Goal: Task Accomplishment & Management: Use online tool/utility

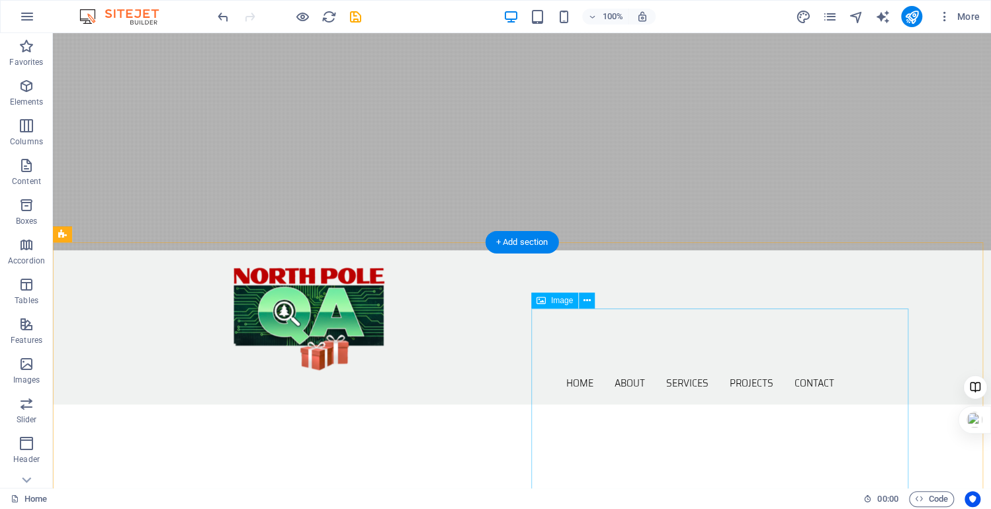
scroll to position [254, 0]
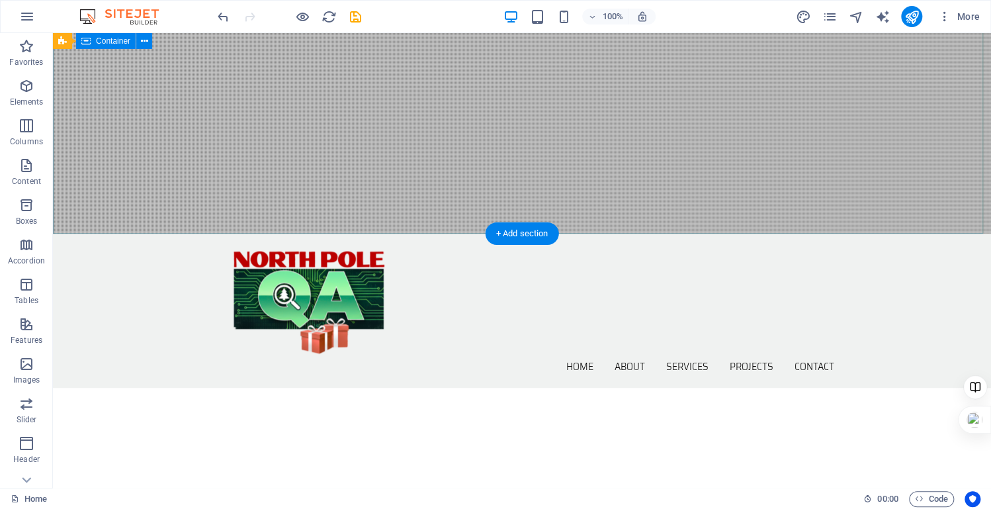
click at [93, 388] on div at bounding box center [522, 441] width 938 height 106
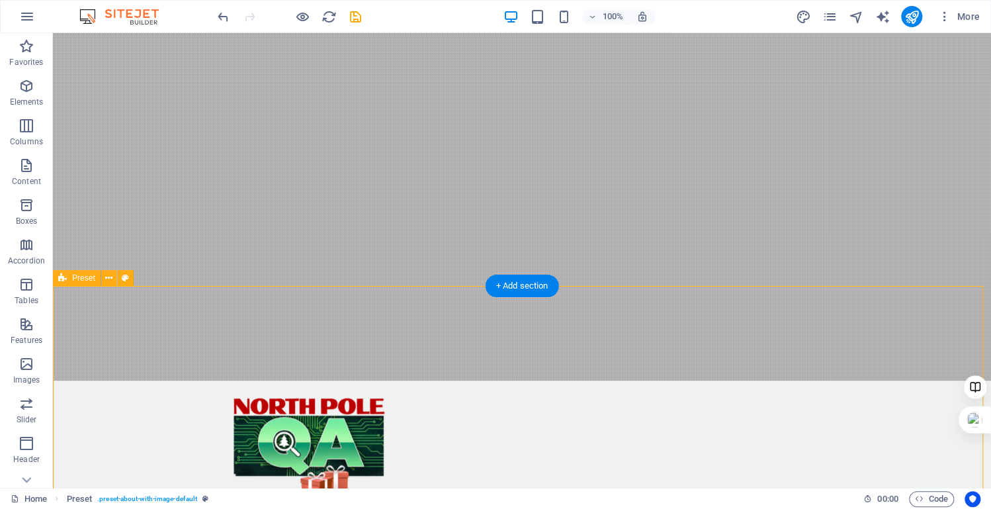
scroll to position [0, 0]
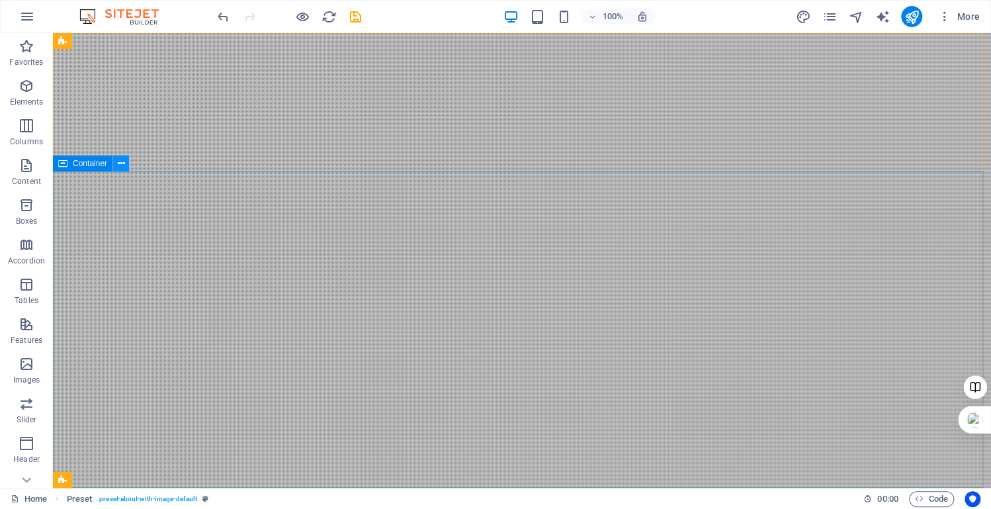
click at [118, 169] on icon at bounding box center [121, 164] width 7 height 14
click at [120, 165] on icon at bounding box center [121, 164] width 7 height 14
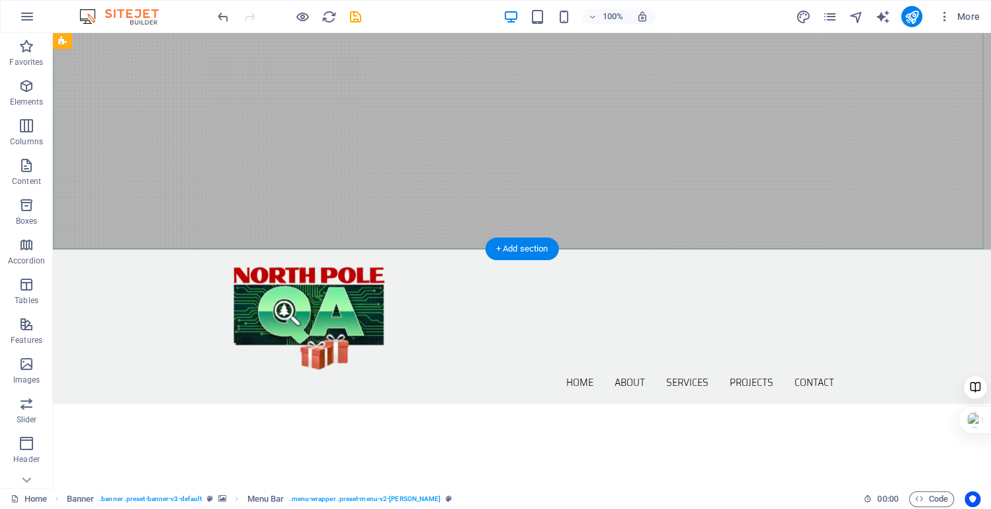
scroll to position [254, 0]
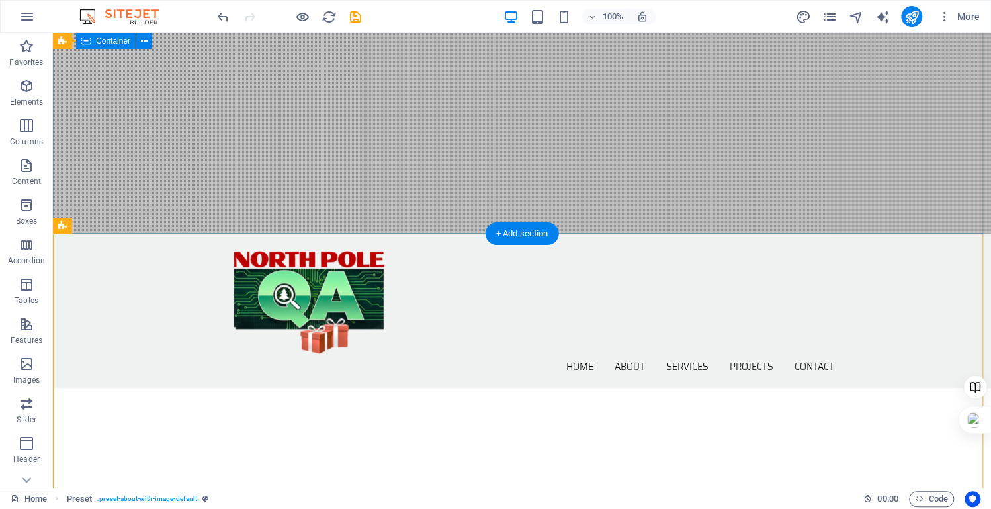
click at [642, 388] on div at bounding box center [522, 441] width 938 height 106
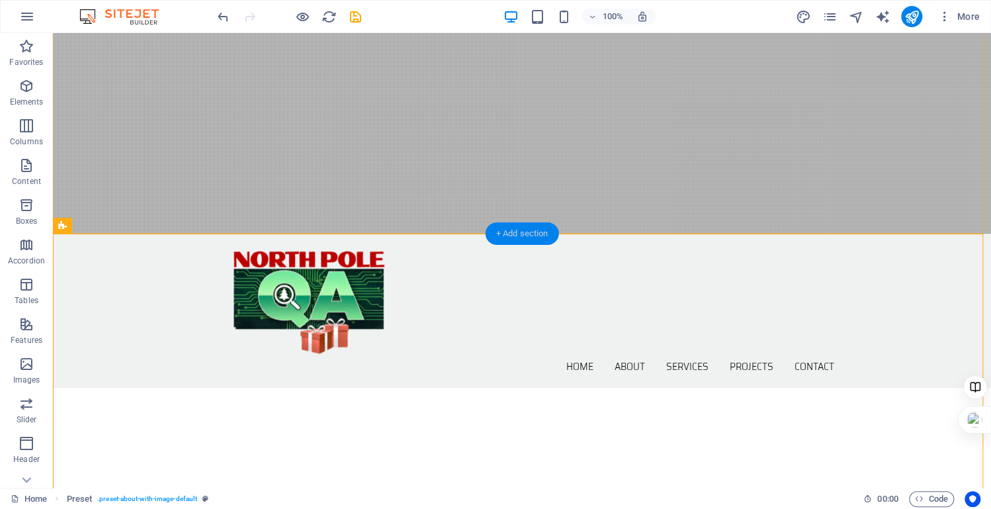
click at [513, 232] on div "+ Add section" at bounding box center [522, 233] width 73 height 22
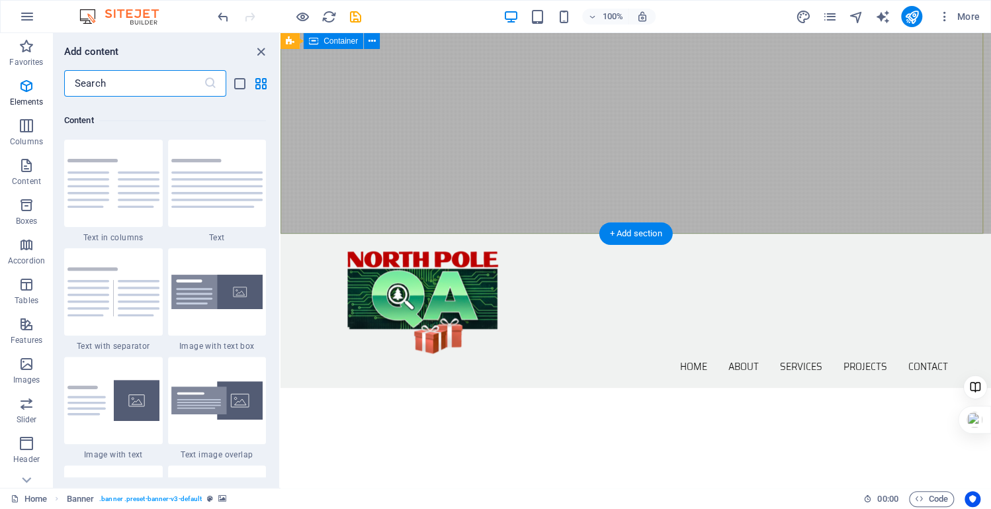
scroll to position [2315, 0]
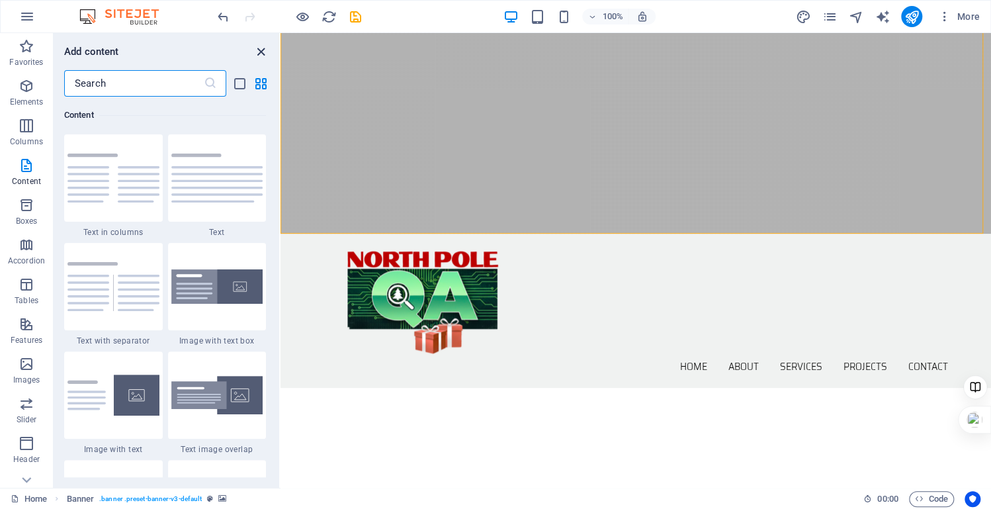
click at [260, 50] on icon "close panel" at bounding box center [260, 51] width 15 height 15
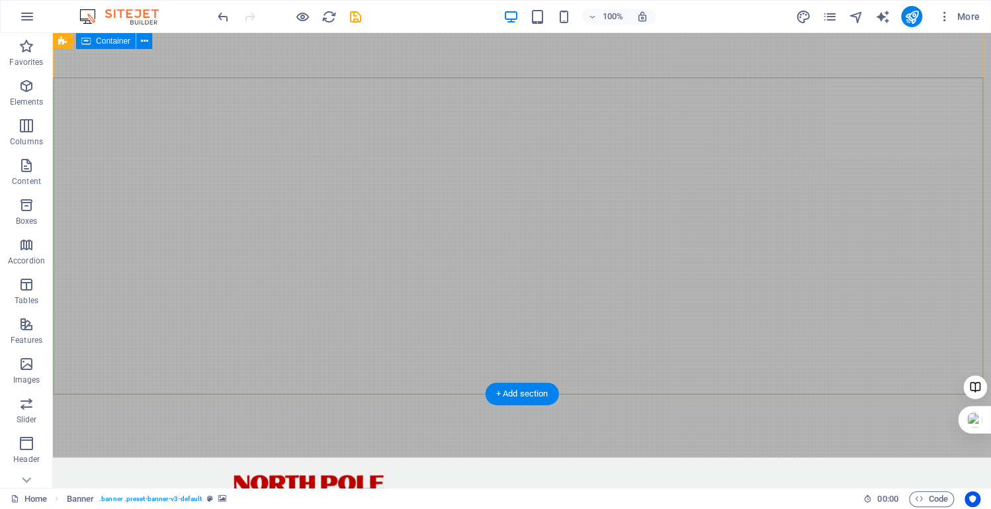
scroll to position [0, 0]
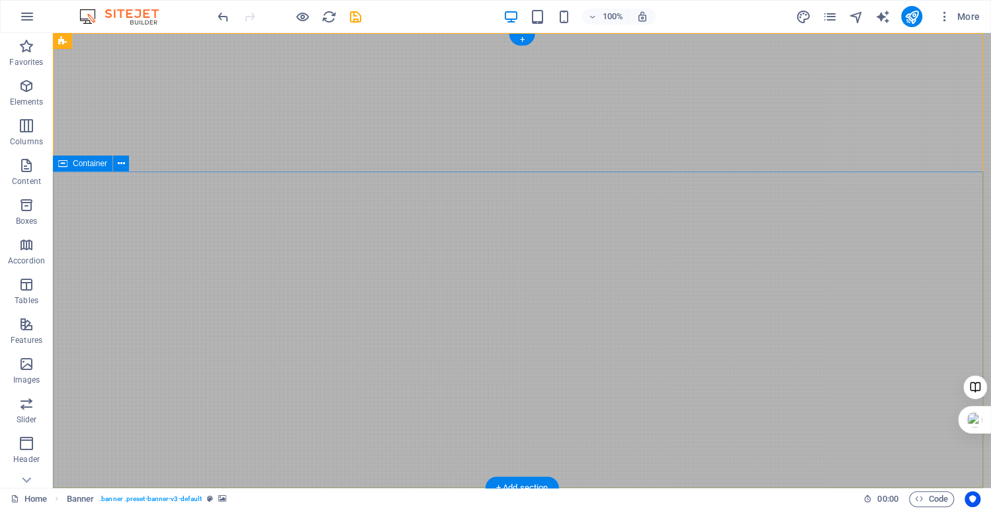
click at [89, 170] on div "Container" at bounding box center [83, 163] width 60 height 16
click at [122, 167] on icon at bounding box center [121, 164] width 7 height 14
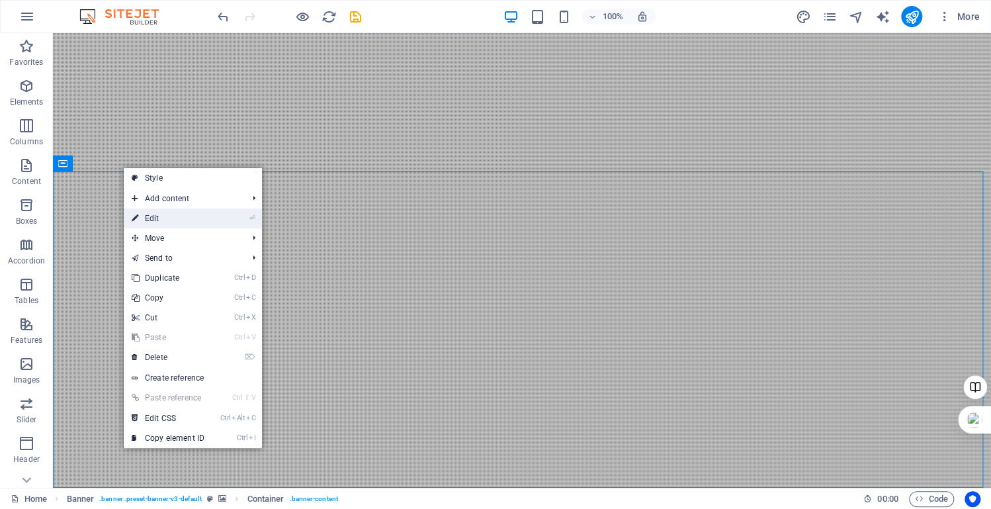
click at [157, 219] on link "⏎ Edit" at bounding box center [168, 218] width 89 height 20
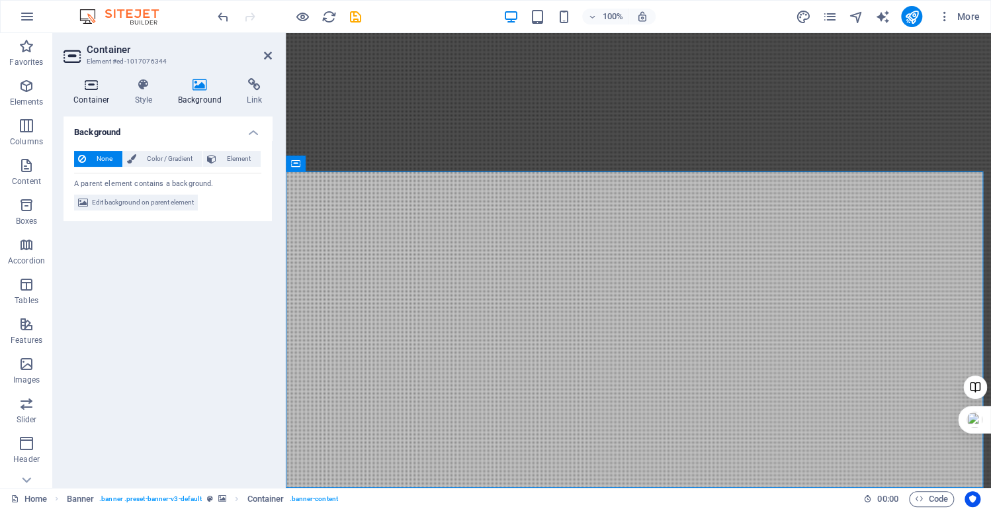
click at [94, 89] on icon at bounding box center [92, 84] width 56 height 13
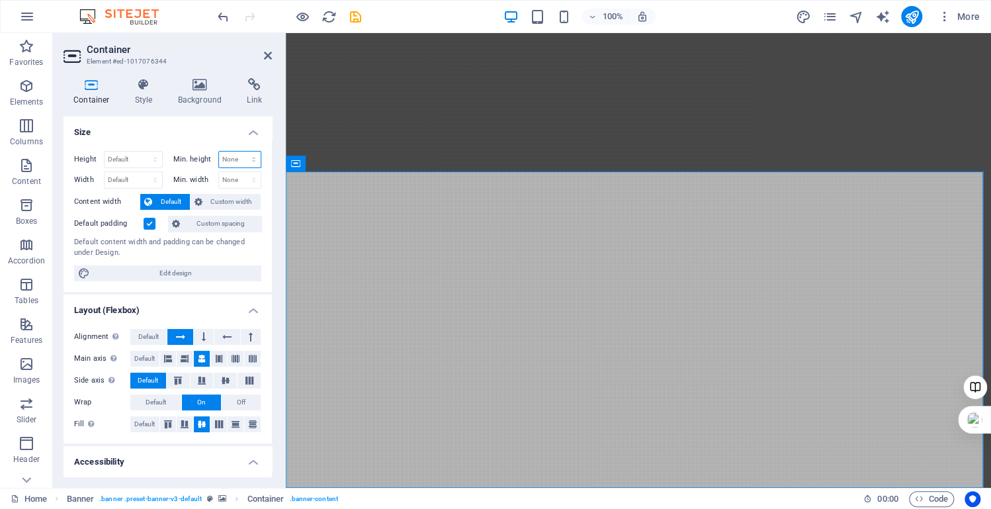
click at [200, 134] on li "Size Height Default px rem % vh vw Min. height None px rem % vh vw Width Defaul…" at bounding box center [168, 203] width 208 height 175
click at [224, 199] on span "Custom width" at bounding box center [231, 202] width 51 height 16
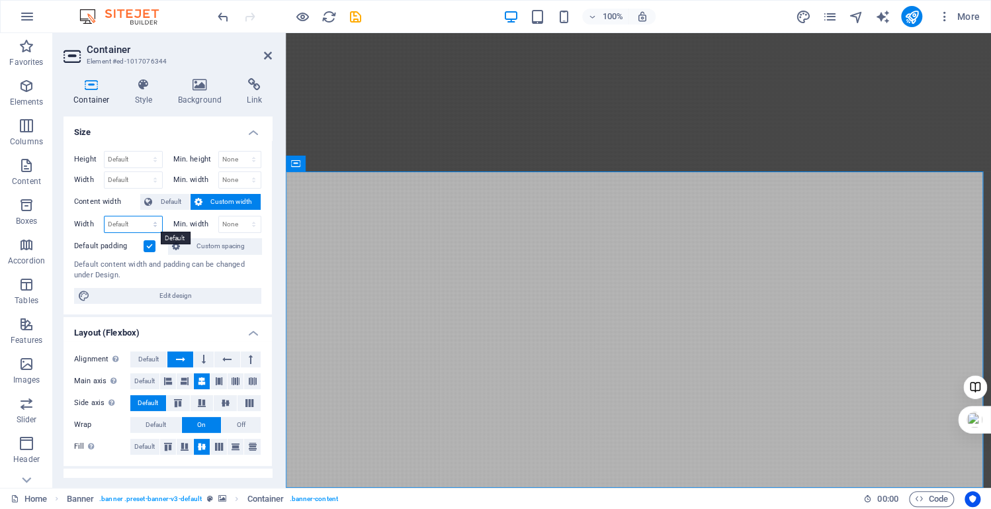
click at [234, 221] on div "Width Default px rem % em vh vw Min. width None px rem % vh vw" at bounding box center [167, 224] width 187 height 17
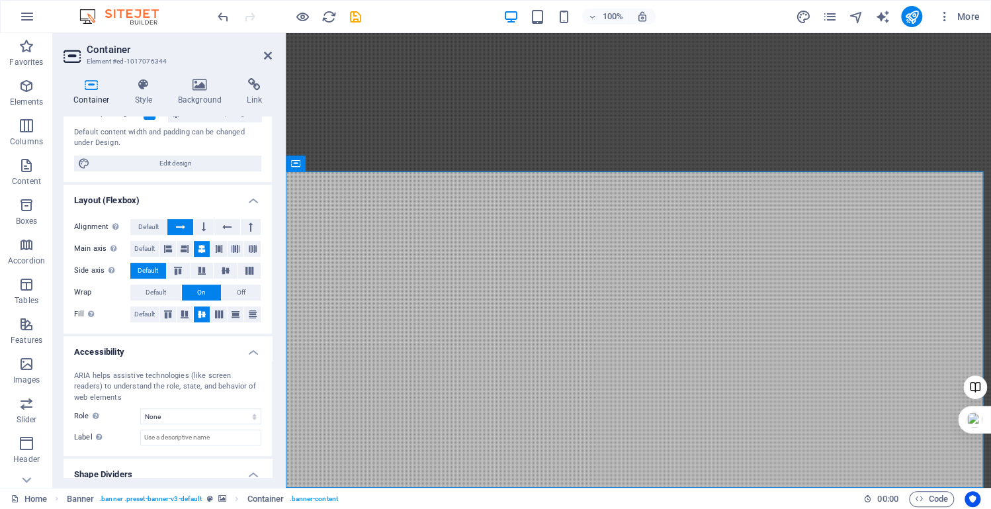
scroll to position [173, 0]
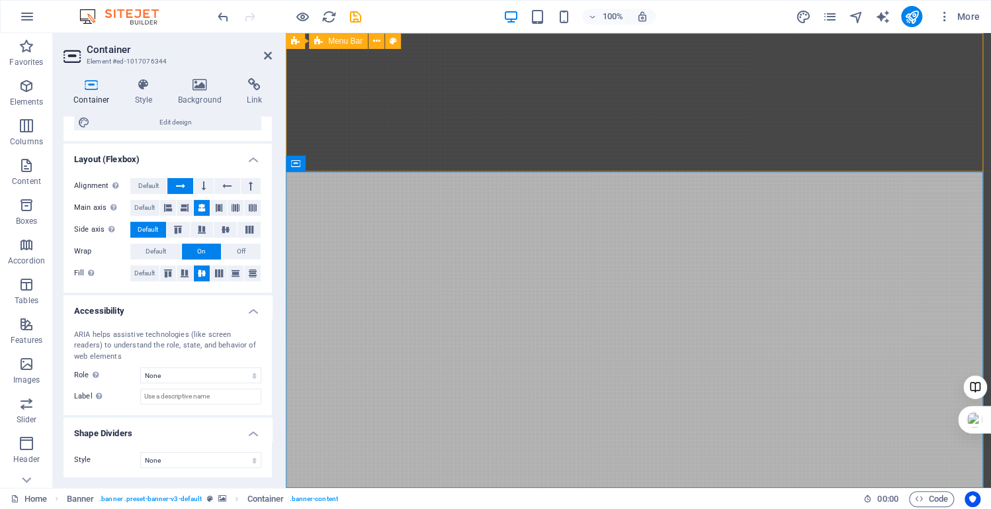
click at [286, 33] on div "Menu" at bounding box center [286, 33] width 0 height 0
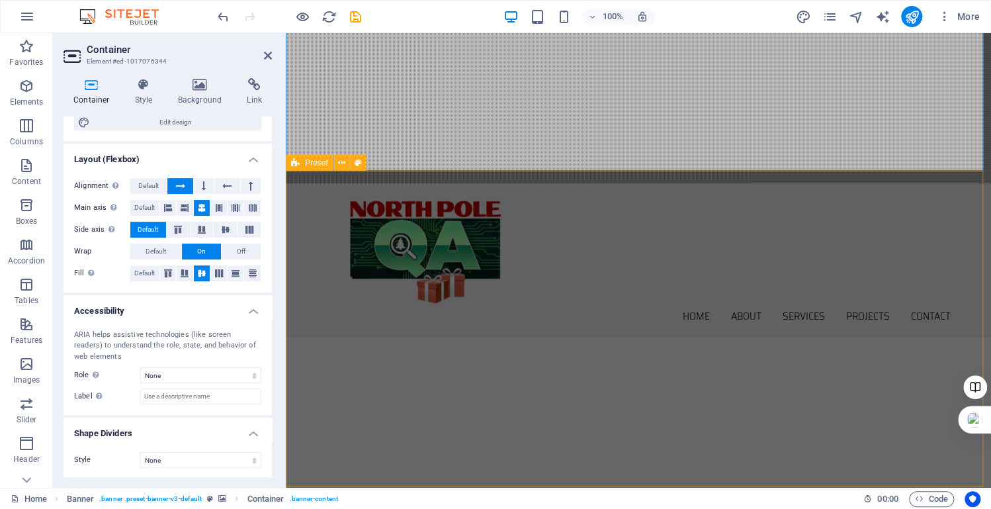
scroll to position [318, 0]
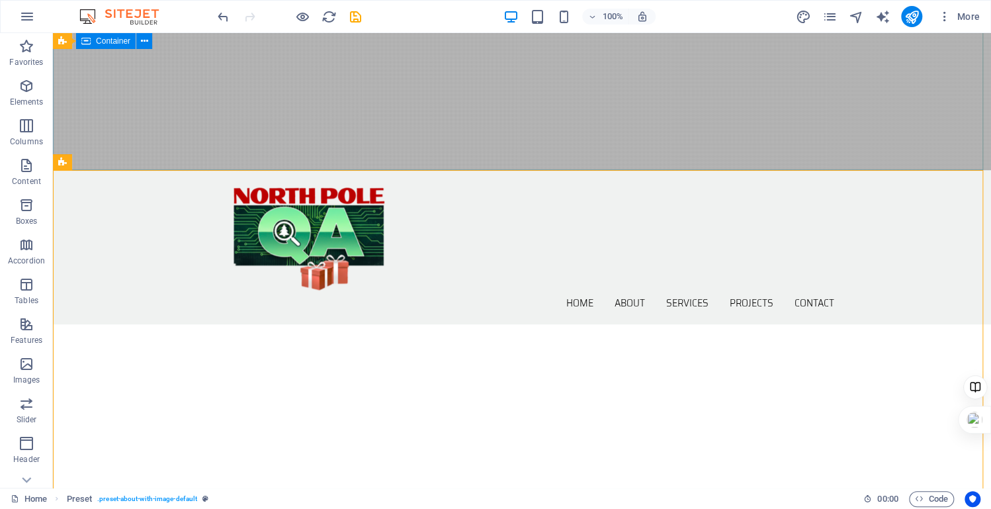
click at [691, 324] on div at bounding box center [522, 377] width 938 height 106
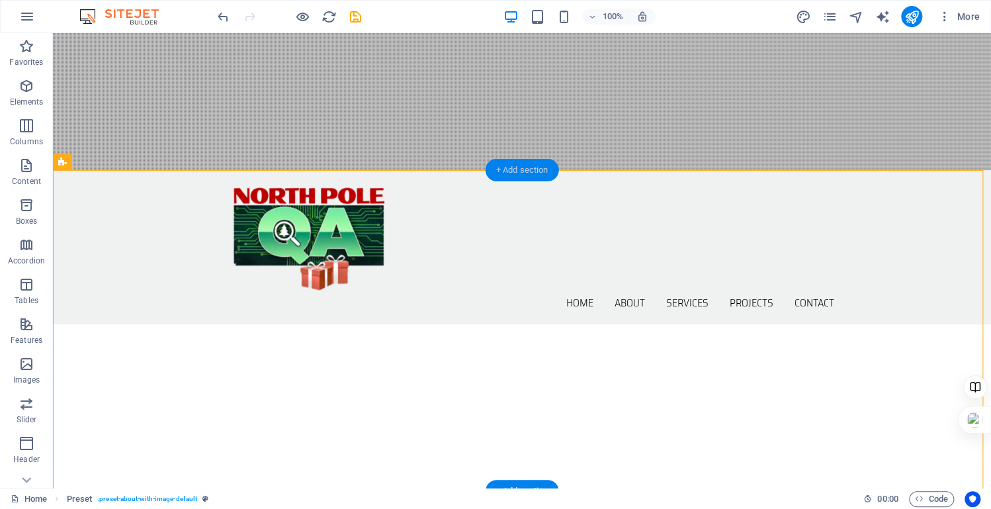
click at [507, 175] on div "+ Add section" at bounding box center [522, 170] width 73 height 22
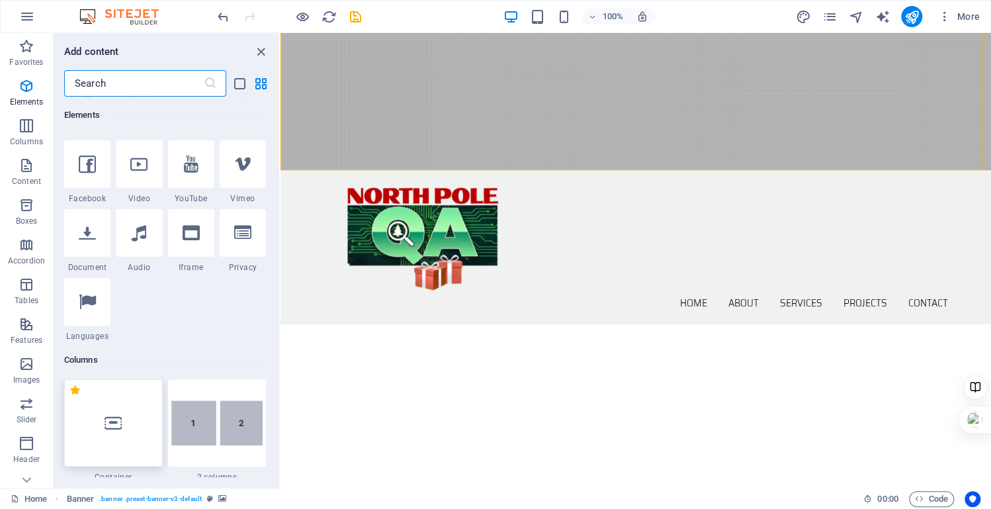
scroll to position [282, 0]
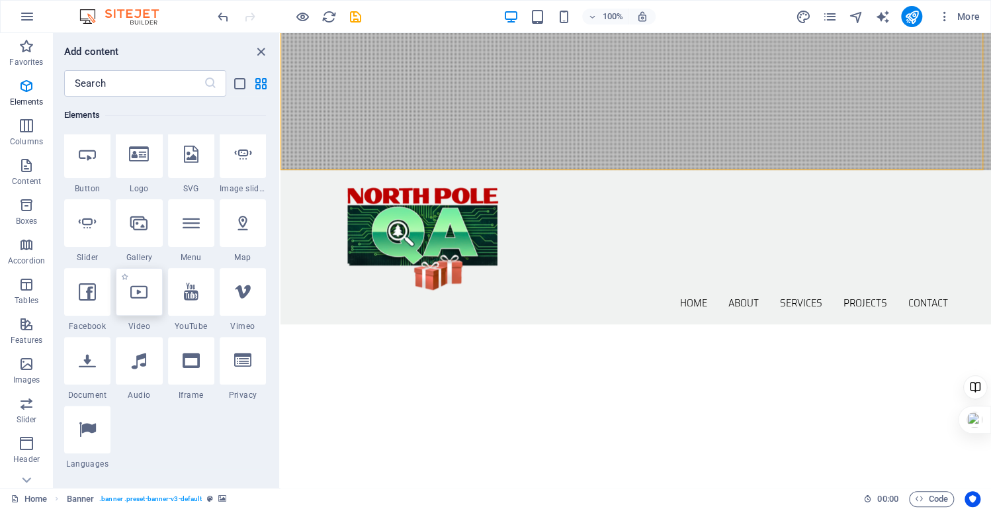
click at [138, 292] on icon at bounding box center [138, 291] width 17 height 17
select select "%"
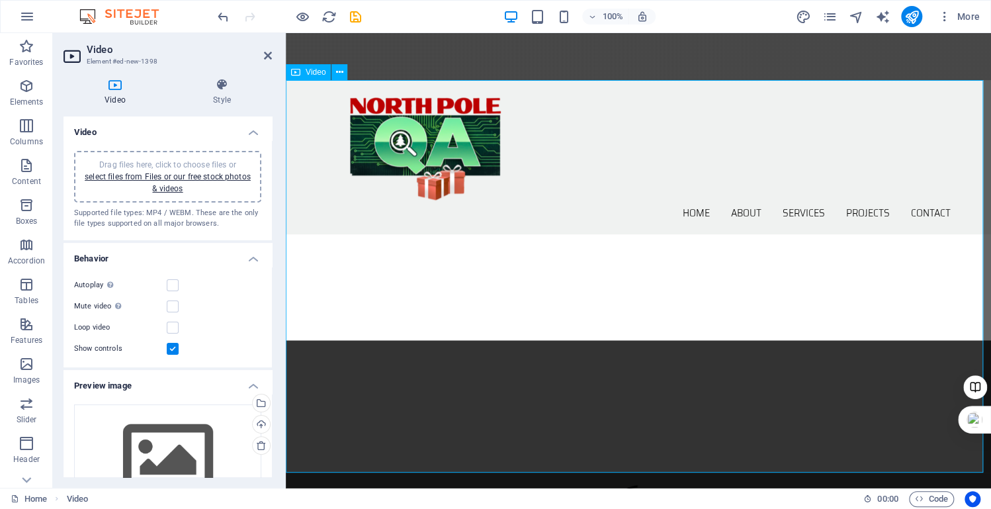
scroll to position [445, 0]
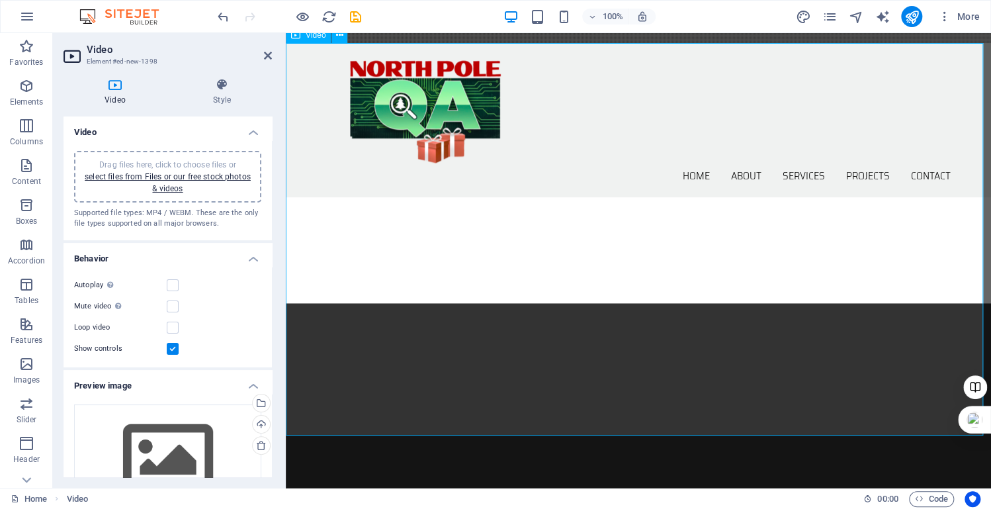
click at [498, 303] on figure at bounding box center [638, 479] width 705 height 353
click at [173, 284] on label at bounding box center [173, 285] width 12 height 12
click at [0, 0] on input "Autoplay Autoplay is only available if muted is checked" at bounding box center [0, 0] width 0 height 0
click at [175, 308] on label at bounding box center [173, 306] width 12 height 12
click at [0, 0] on input "Mute video Autoplay will be available if muted is checked" at bounding box center [0, 0] width 0 height 0
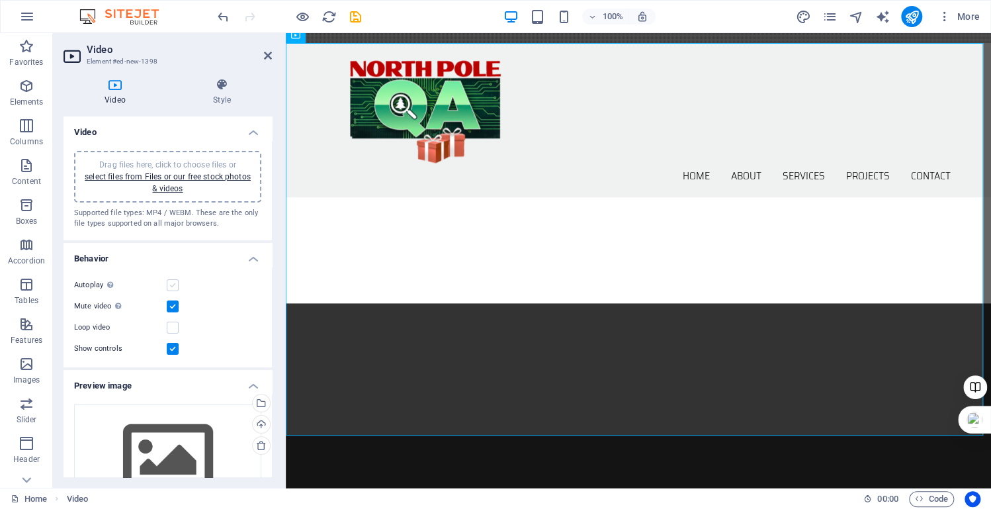
click at [173, 284] on label at bounding box center [173, 285] width 12 height 12
click at [0, 0] on input "Autoplay Autoplay is only available if muted is checked" at bounding box center [0, 0] width 0 height 0
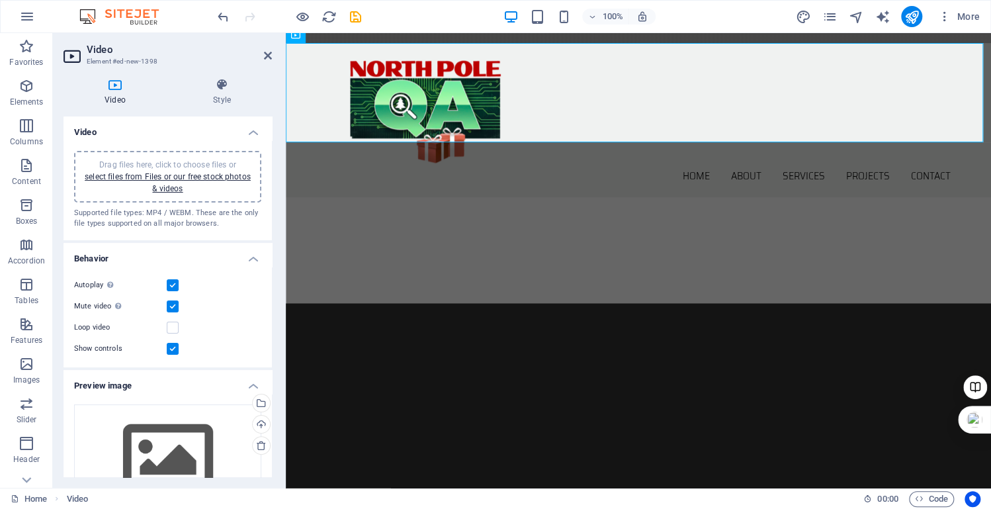
click at [176, 310] on label at bounding box center [173, 306] width 12 height 12
click at [0, 0] on input "Mute video Autoplay will be available if muted is checked" at bounding box center [0, 0] width 0 height 0
click at [169, 312] on div "Mute video Autoplay will be available if muted is checked" at bounding box center [167, 306] width 187 height 16
click at [169, 309] on label at bounding box center [173, 306] width 12 height 12
click at [0, 0] on input "Mute video Autoplay will be available if muted is checked" at bounding box center [0, 0] width 0 height 0
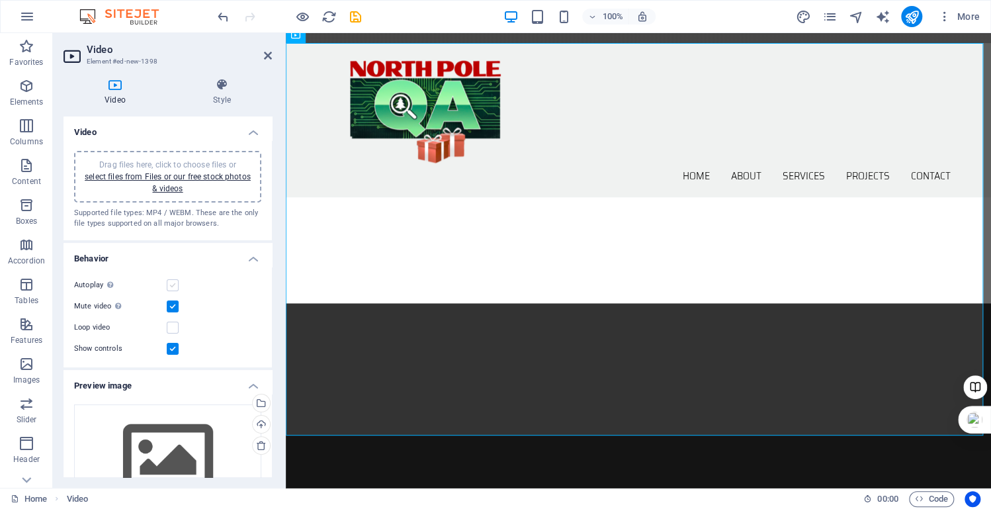
click at [173, 288] on label at bounding box center [173, 285] width 12 height 12
click at [0, 0] on input "Autoplay Autoplay is only available if muted is checked" at bounding box center [0, 0] width 0 height 0
click at [171, 351] on label at bounding box center [173, 349] width 12 height 12
click at [0, 0] on input "Show controls" at bounding box center [0, 0] width 0 height 0
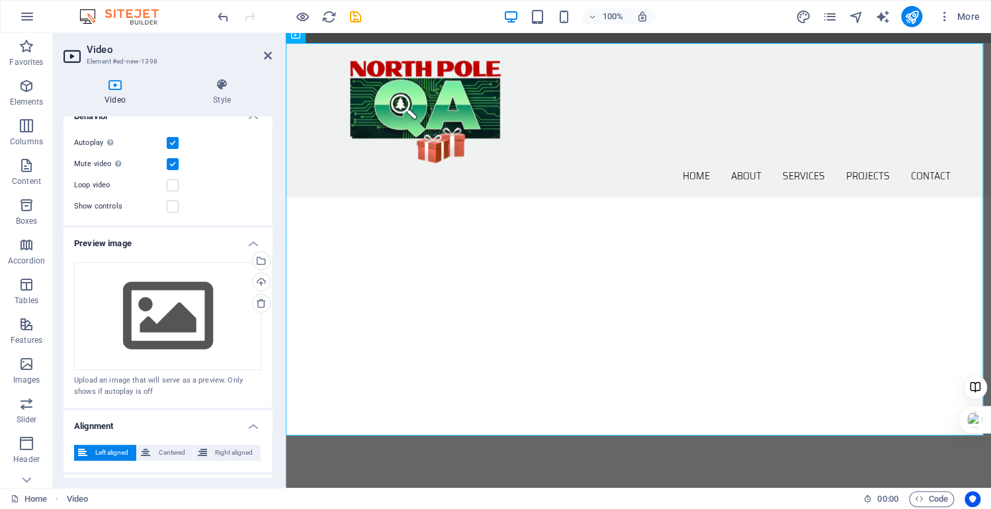
scroll to position [0, 0]
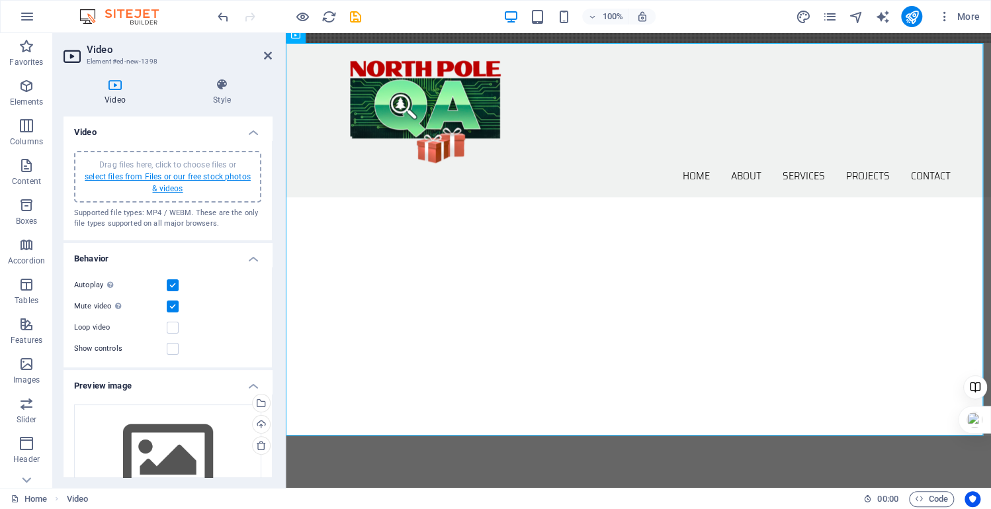
click at [169, 176] on link "select files from Files or our free stock photos & videos" at bounding box center [168, 182] width 166 height 21
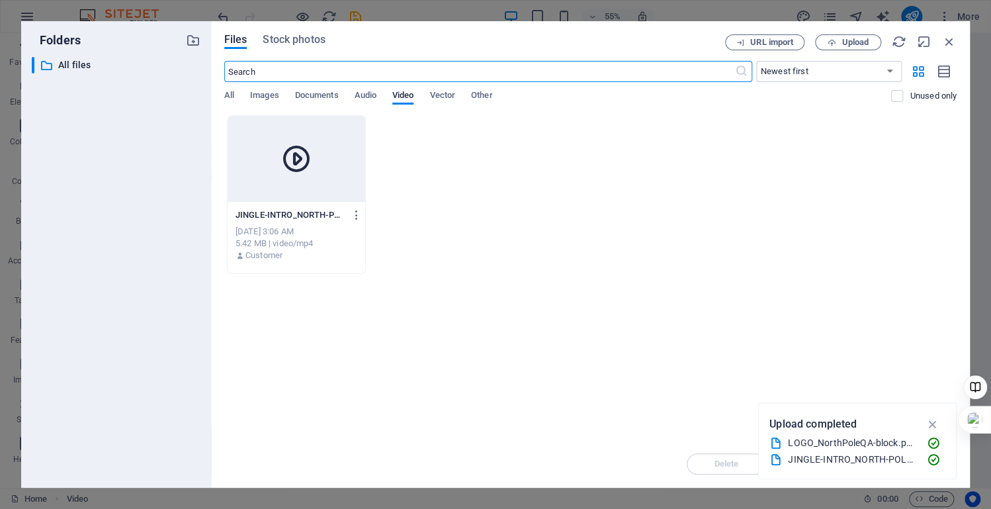
click at [306, 161] on icon at bounding box center [296, 159] width 32 height 32
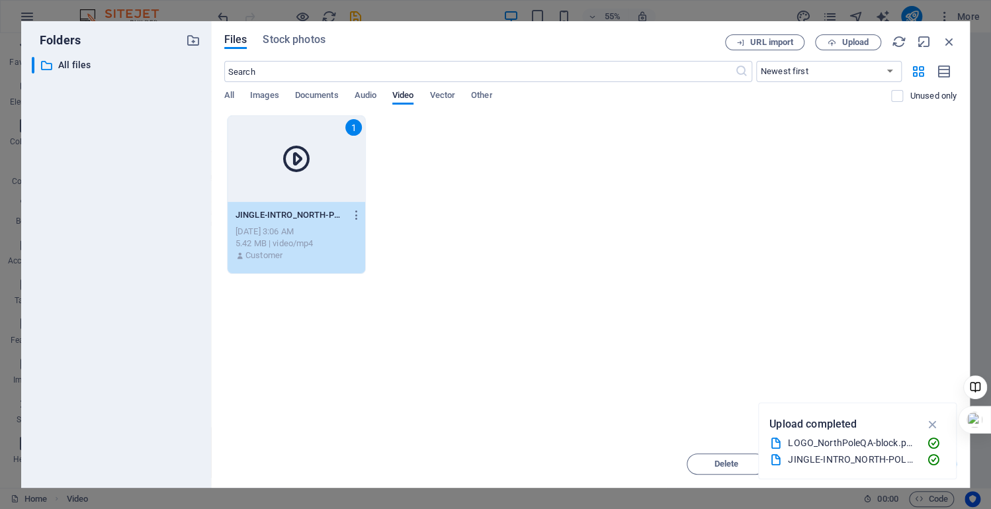
click at [297, 169] on icon at bounding box center [296, 159] width 32 height 32
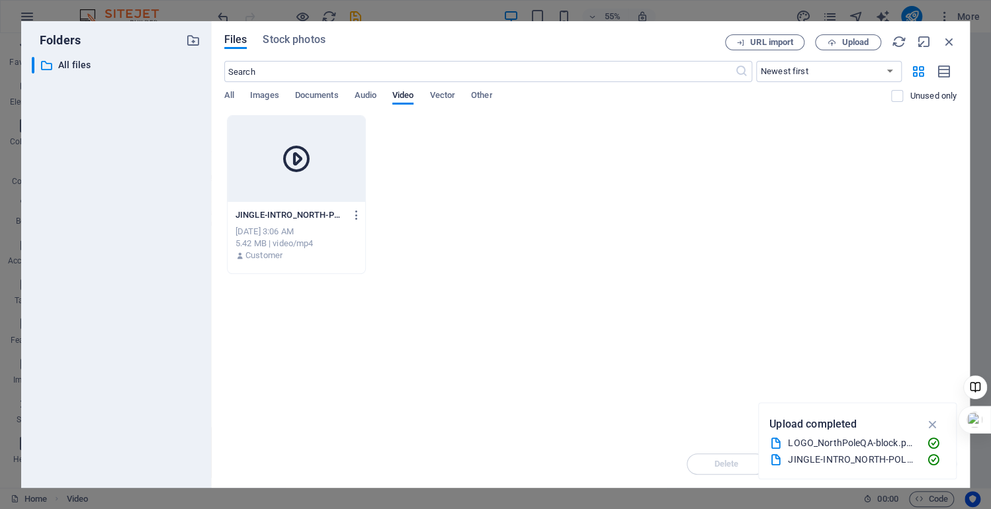
click at [297, 169] on icon at bounding box center [296, 159] width 32 height 32
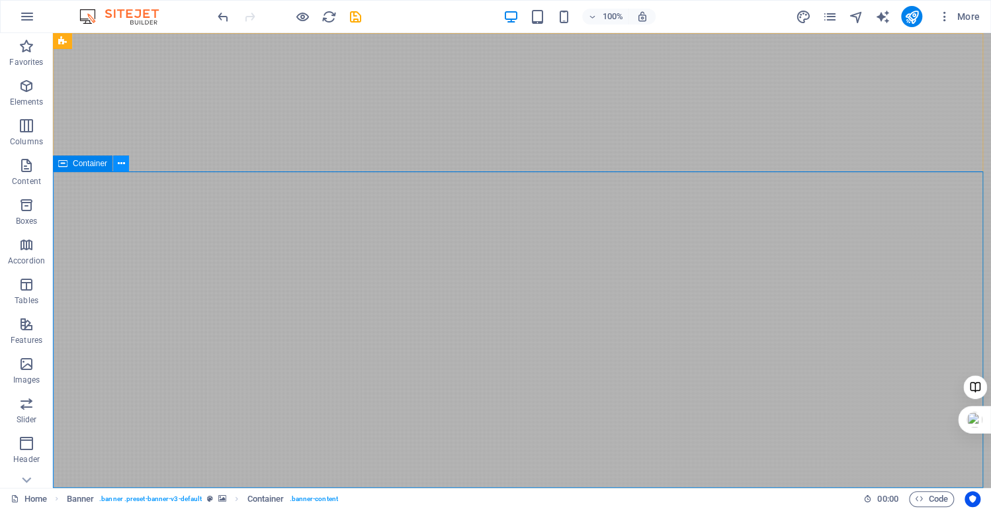
click at [118, 163] on icon at bounding box center [121, 164] width 7 height 14
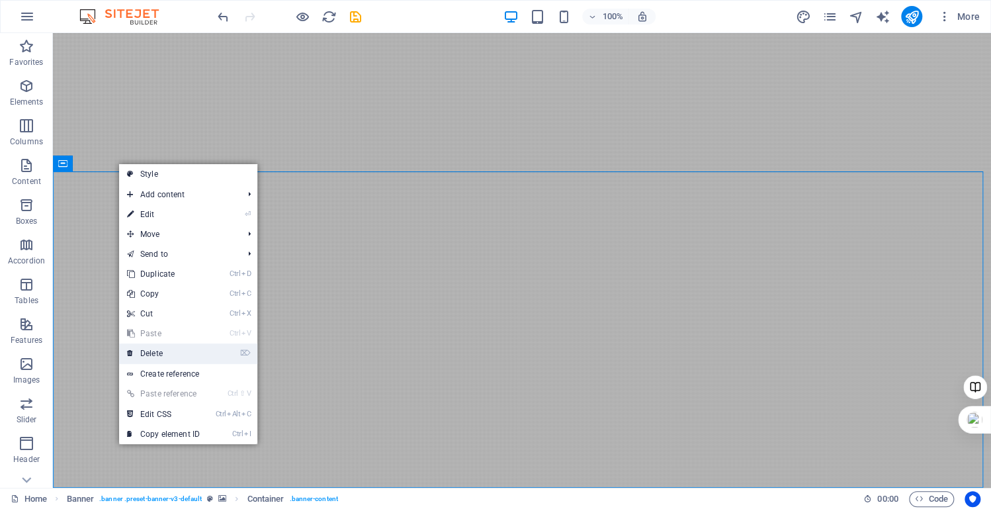
click at [142, 357] on link "⌦ Delete" at bounding box center [163, 353] width 89 height 20
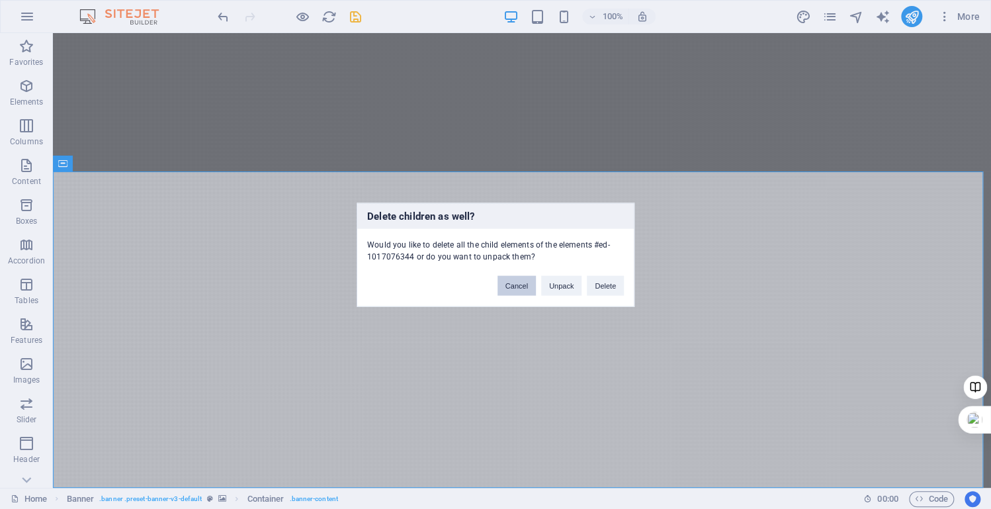
click at [513, 283] on button "Cancel" at bounding box center [516, 285] width 38 height 20
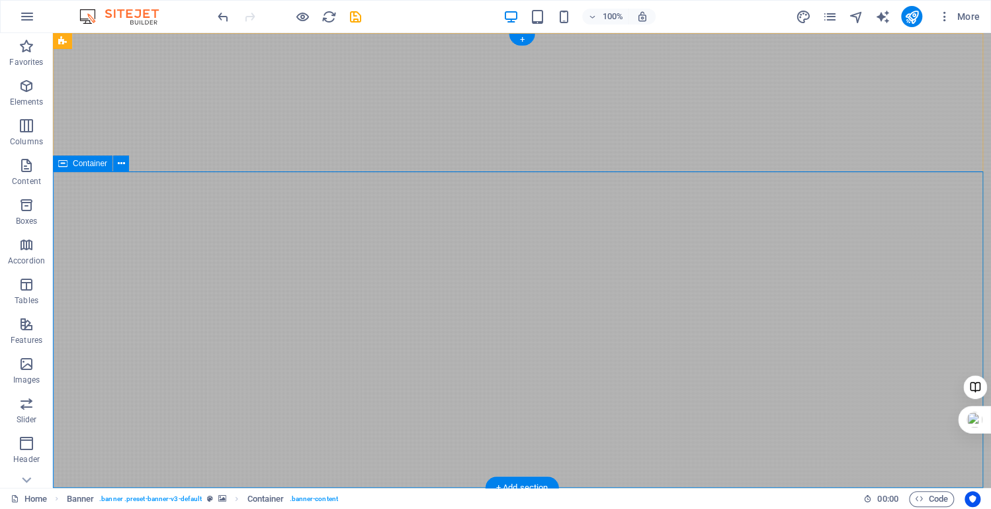
click at [124, 166] on button at bounding box center [121, 163] width 16 height 16
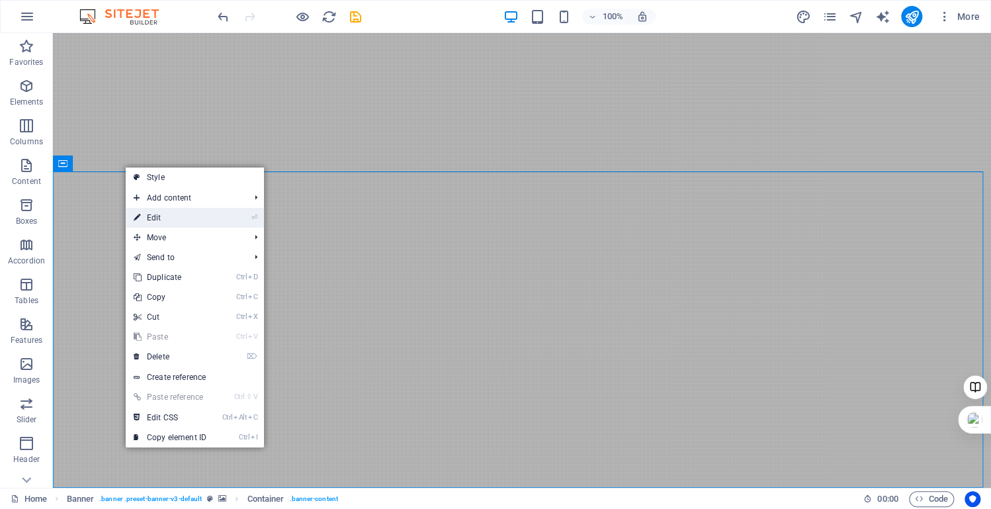
click at [151, 218] on link "⏎ Edit" at bounding box center [170, 218] width 89 height 20
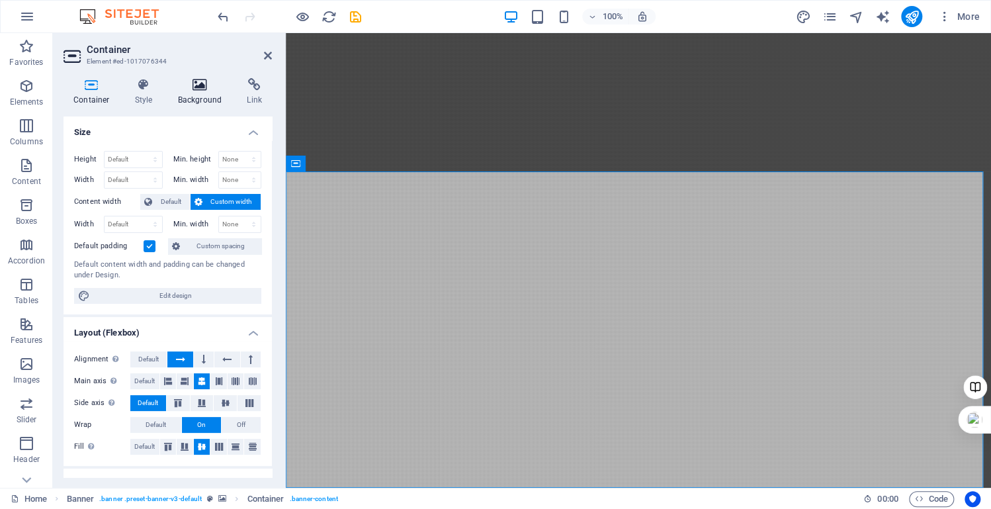
click at [198, 96] on h4 "Background" at bounding box center [202, 92] width 69 height 28
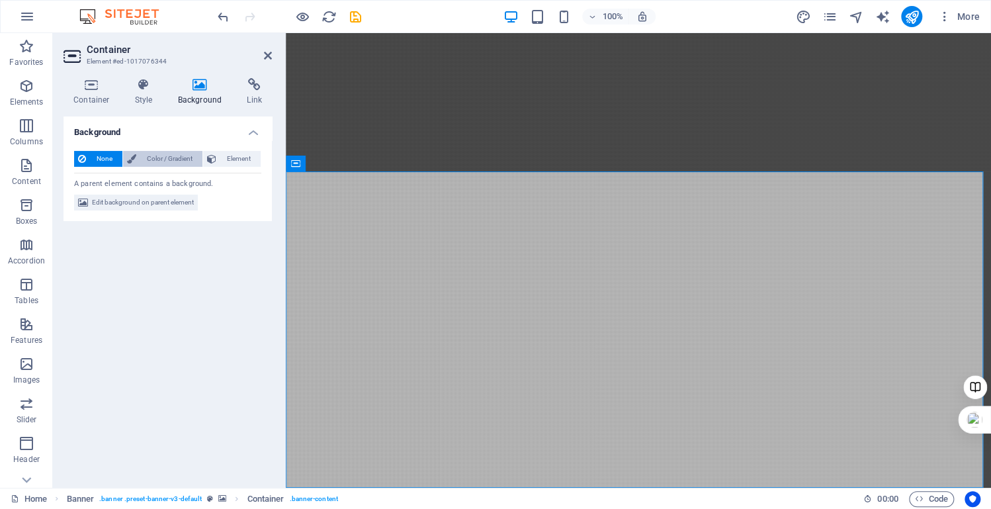
click at [175, 159] on span "Color / Gradient" at bounding box center [169, 159] width 58 height 16
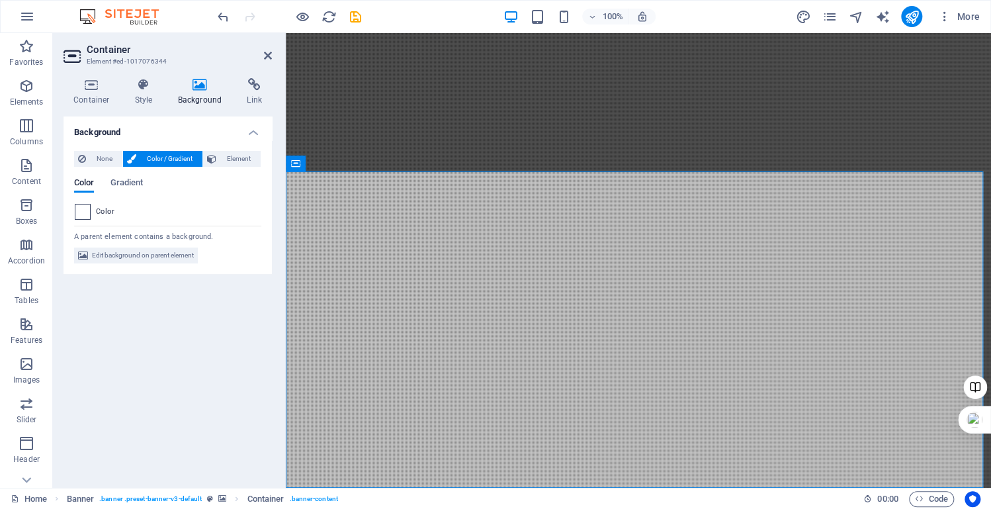
click at [86, 215] on span at bounding box center [82, 211] width 15 height 15
type input "#ffffff"
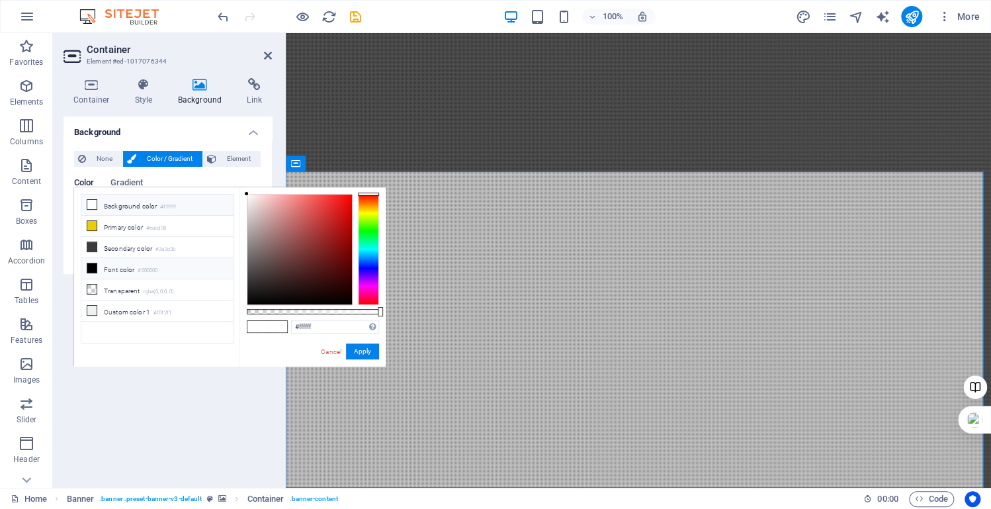
click at [97, 204] on li "Background color #ffffff" at bounding box center [157, 204] width 152 height 21
click at [196, 339] on ul "Background color #ffffff Primary color #eacd08 Secondary color #3a3c3b Font col…" at bounding box center [157, 269] width 153 height 150
click at [206, 171] on div "Color Gradient Color" at bounding box center [167, 193] width 187 height 53
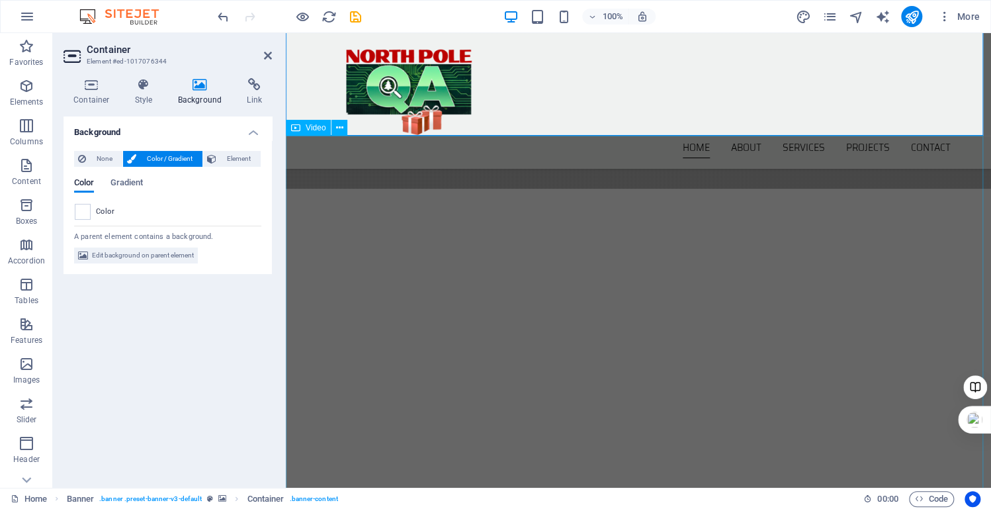
scroll to position [254, 0]
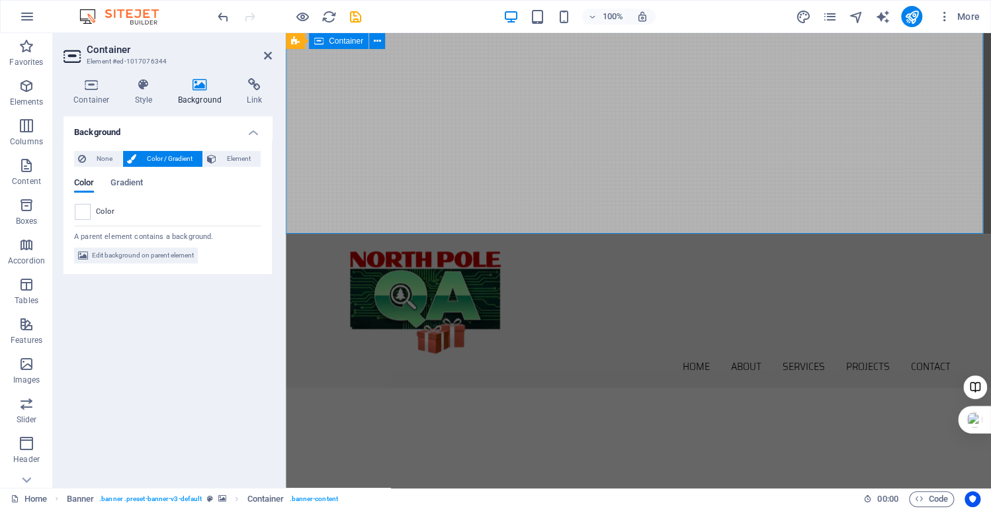
click at [644, 388] on div at bounding box center [638, 441] width 705 height 106
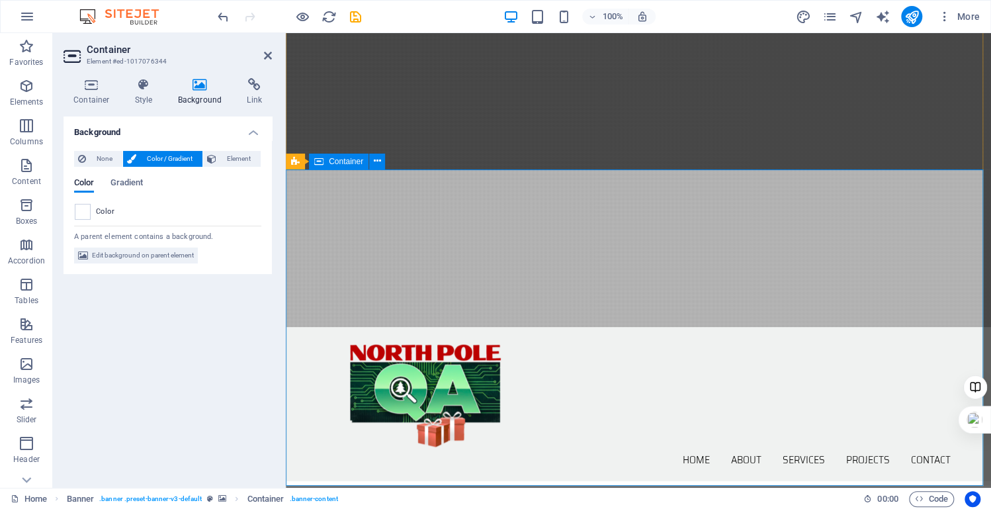
scroll to position [0, 0]
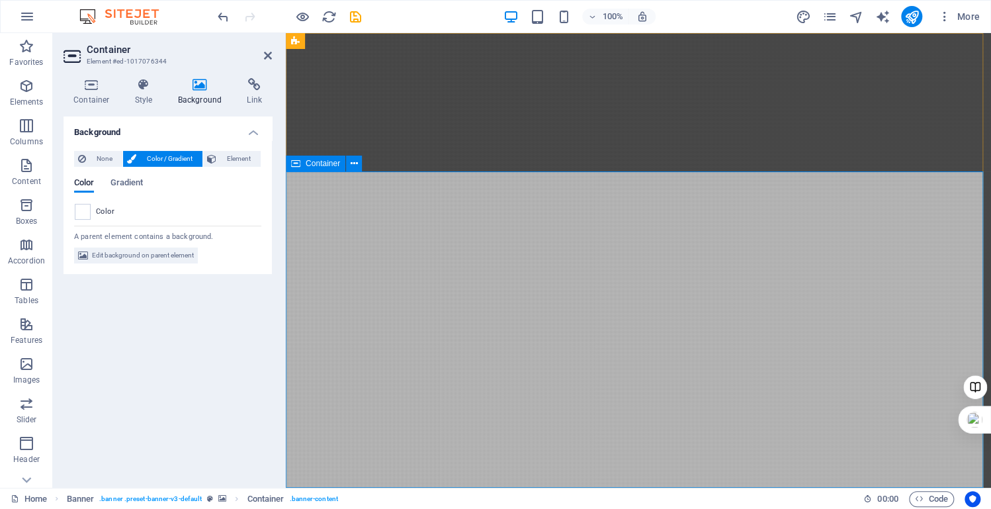
click at [251, 132] on h4 "Background" at bounding box center [168, 128] width 208 height 24
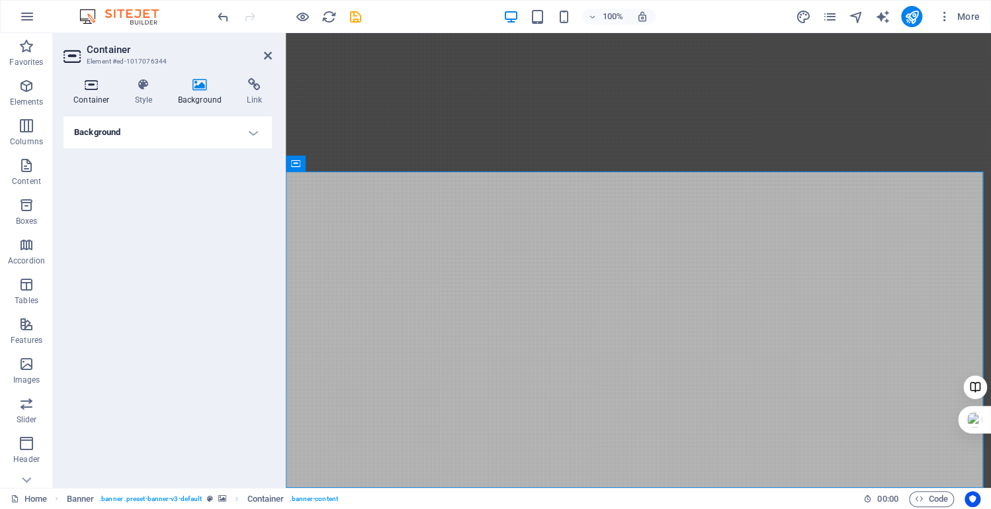
click at [87, 91] on icon at bounding box center [92, 84] width 56 height 13
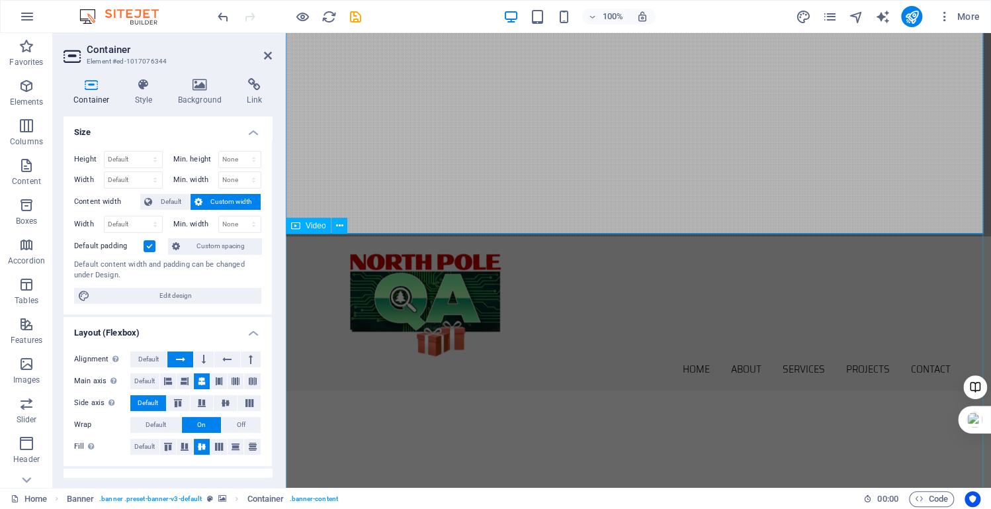
scroll to position [254, 0]
drag, startPoint x: 731, startPoint y: 272, endPoint x: 965, endPoint y: 264, distance: 234.3
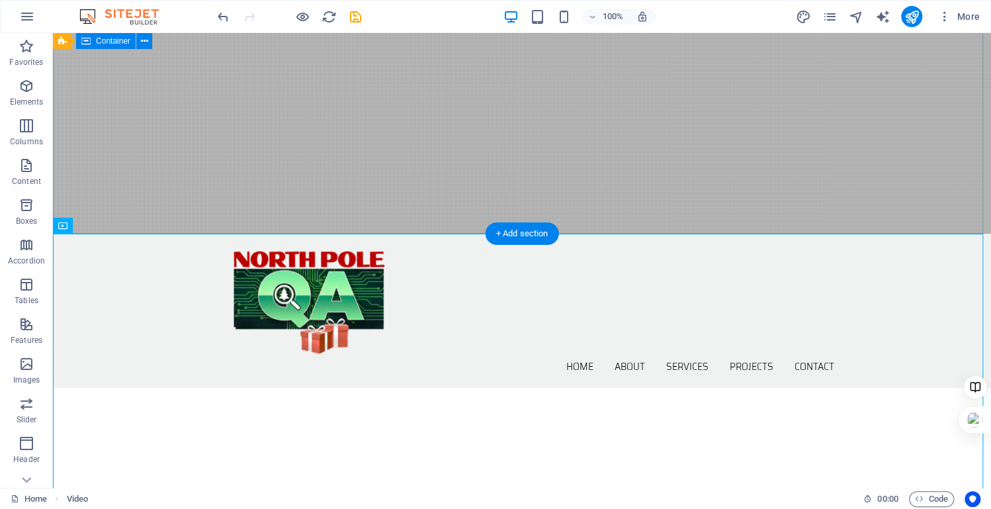
click at [712, 388] on div at bounding box center [522, 441] width 938 height 106
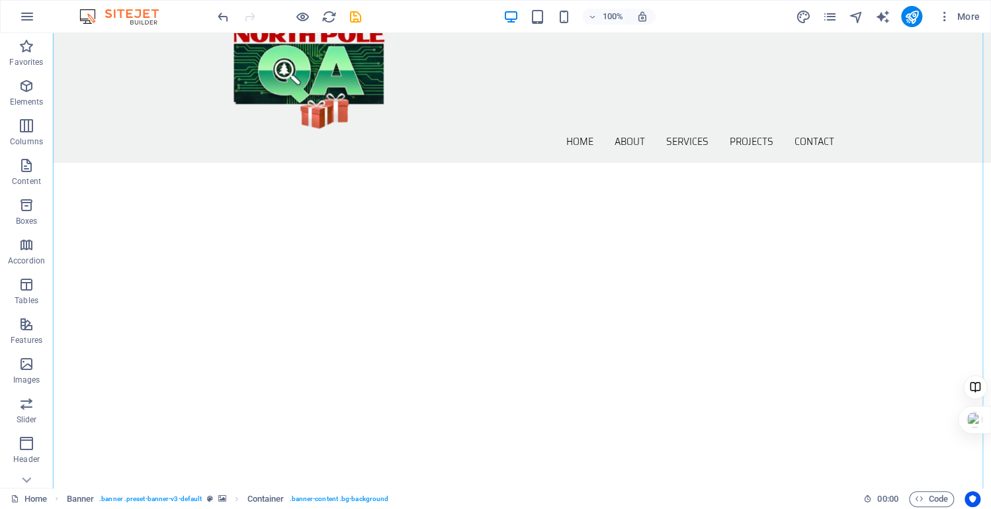
scroll to position [508, 0]
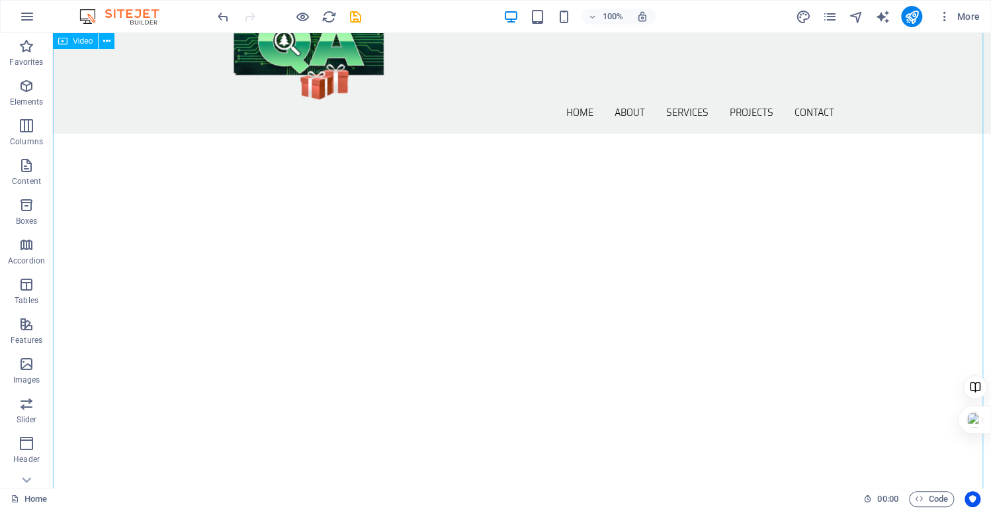
click at [537, 255] on figure at bounding box center [522, 473] width 938 height 469
click at [453, 292] on figure at bounding box center [522, 473] width 938 height 469
select select "%"
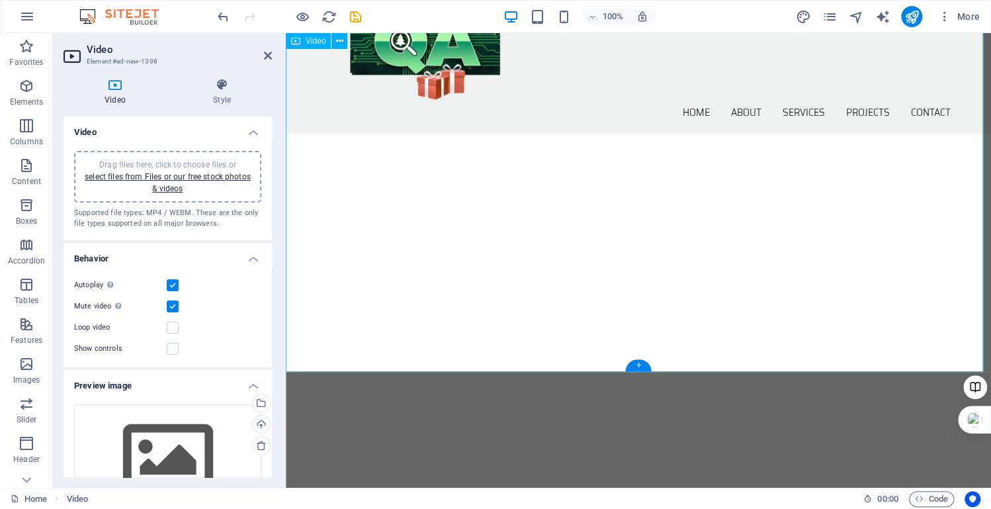
click at [644, 257] on figure at bounding box center [638, 415] width 705 height 353
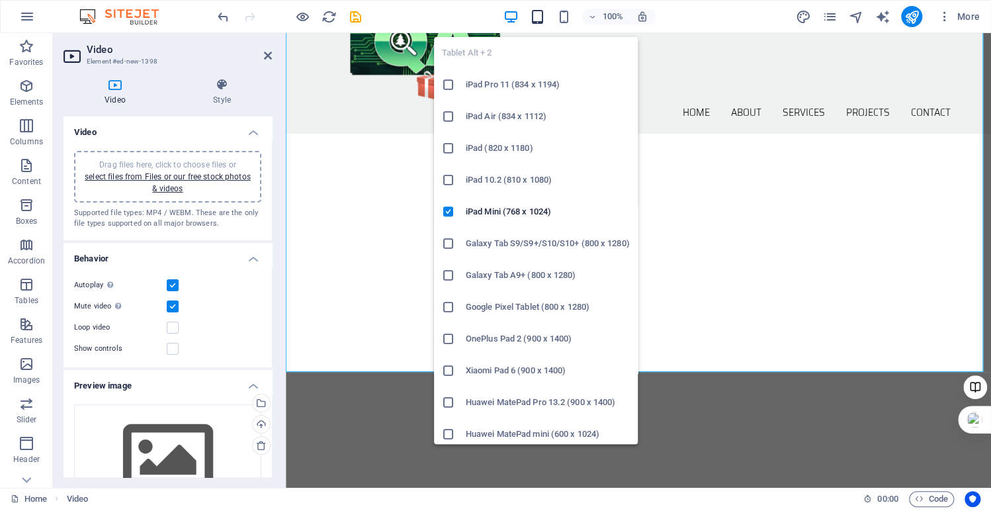
click at [539, 21] on icon "button" at bounding box center [536, 16] width 15 height 15
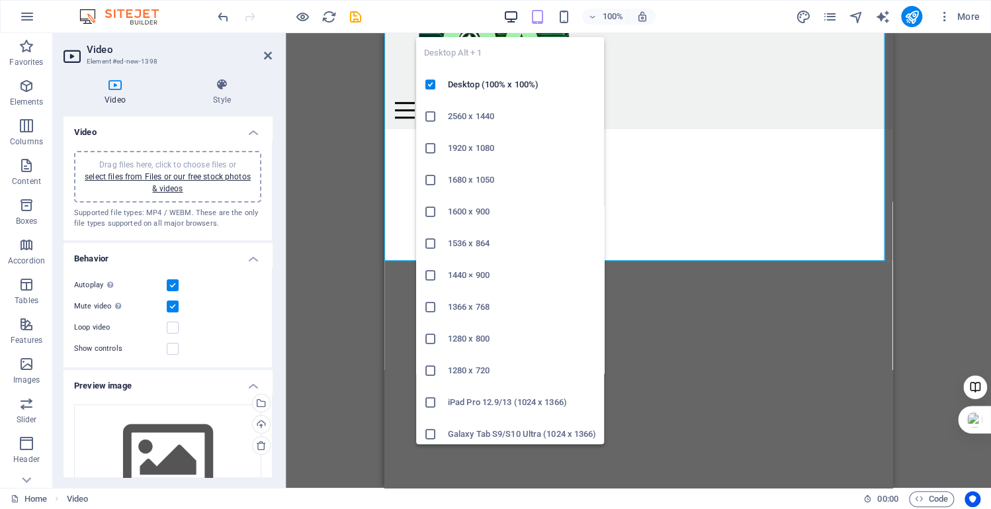
click at [507, 22] on icon "button" at bounding box center [510, 16] width 15 height 15
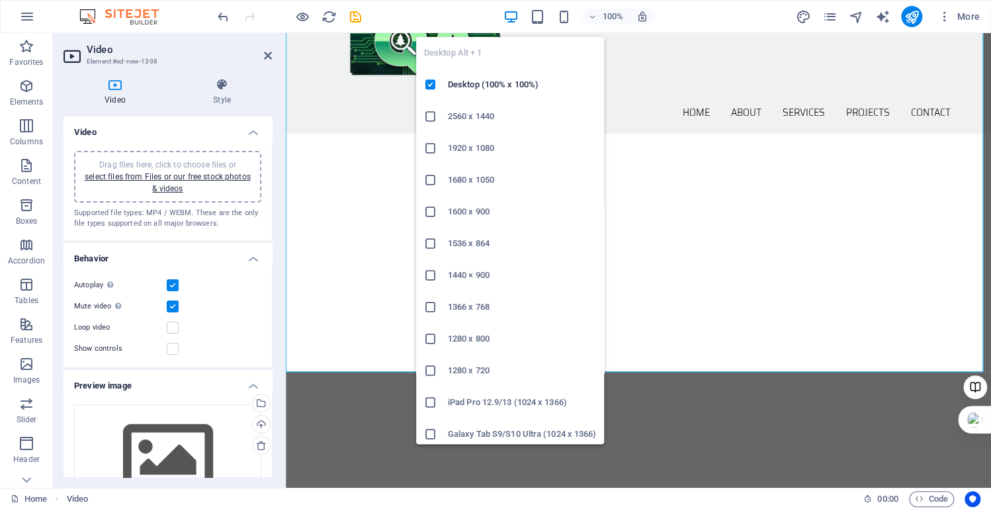
click at [446, 147] on div at bounding box center [436, 148] width 24 height 13
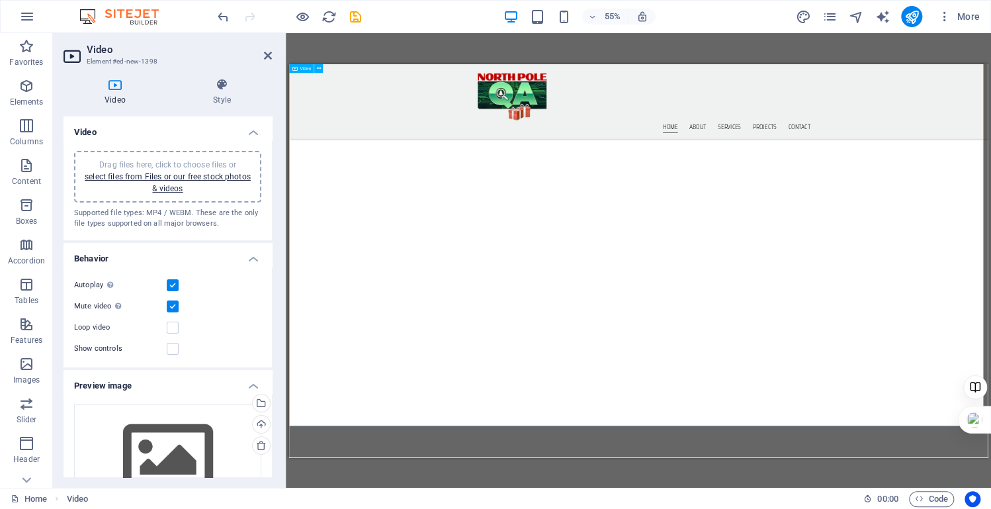
scroll to position [704, 0]
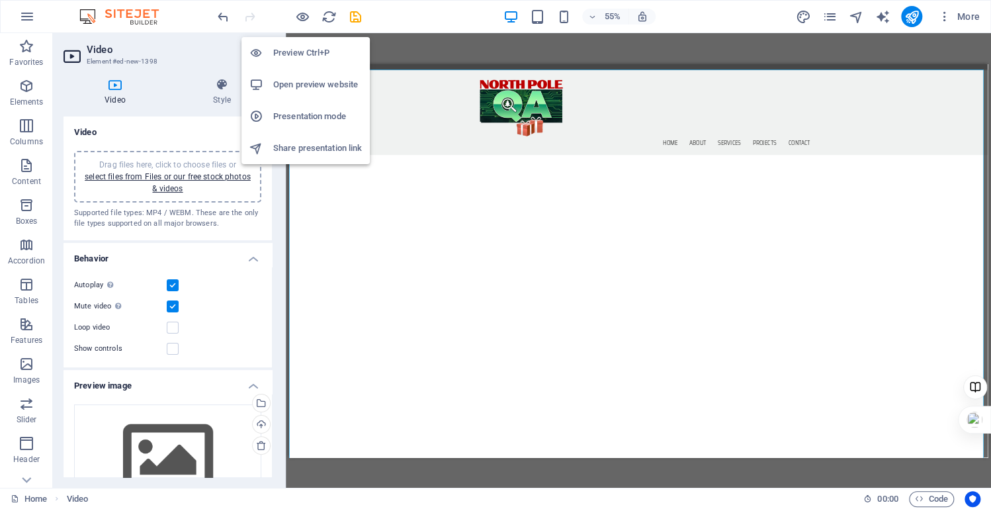
click at [296, 56] on h6 "Preview Ctrl+P" at bounding box center [317, 53] width 89 height 16
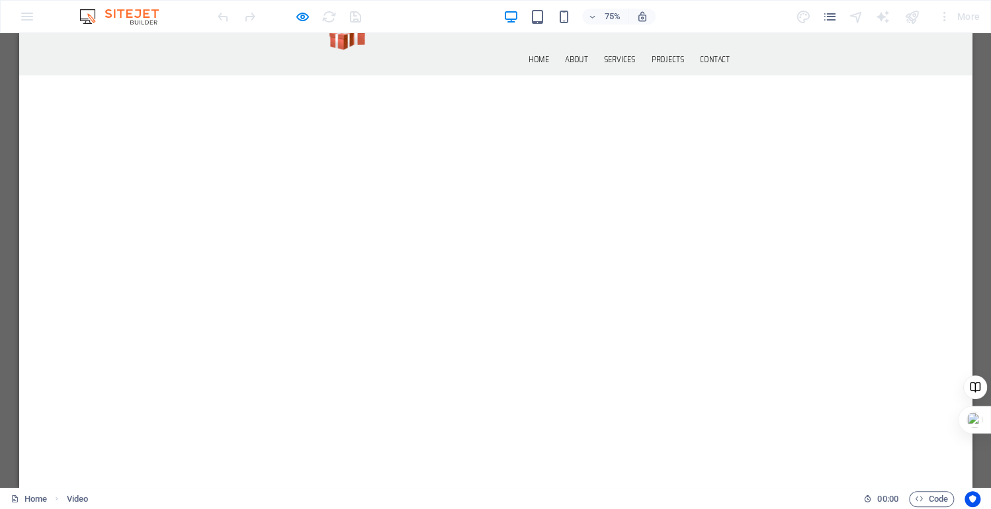
click at [597, 358] on video at bounding box center [654, 512] width 1270 height 635
click at [676, 333] on video at bounding box center [654, 512] width 1270 height 635
click at [556, 297] on video at bounding box center [654, 512] width 1270 height 635
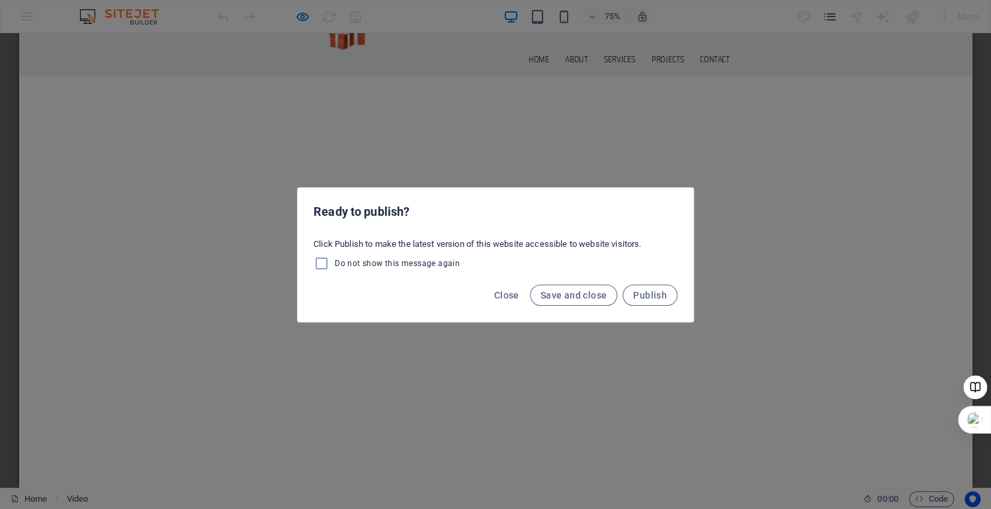
click at [461, 308] on div "Close Save and close Publish" at bounding box center [496, 299] width 396 height 45
click at [399, 364] on div "Ready to publish? Click Publish to make the latest version of this website acce…" at bounding box center [495, 254] width 991 height 509
click at [501, 302] on button "Close" at bounding box center [507, 294] width 36 height 21
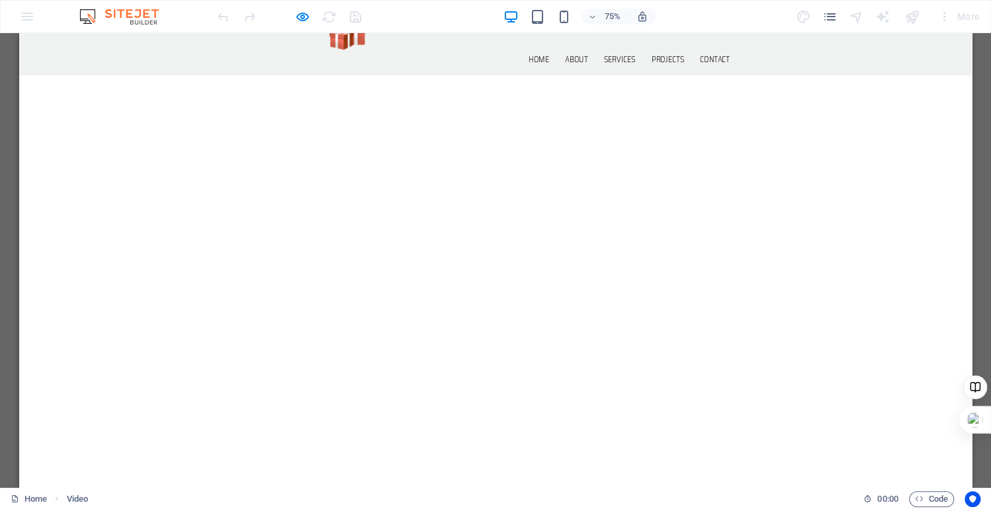
click at [863, 508] on video at bounding box center [654, 512] width 1270 height 635
click at [750, 508] on video at bounding box center [654, 512] width 1270 height 635
click at [990, 508] on video at bounding box center [654, 512] width 1270 height 635
click at [990, 460] on video at bounding box center [654, 512] width 1270 height 635
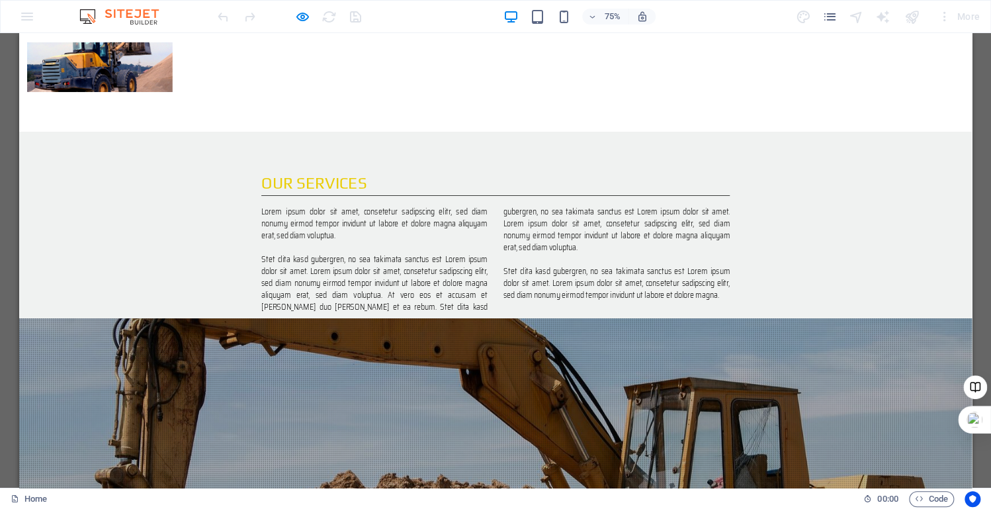
scroll to position [1707, 0]
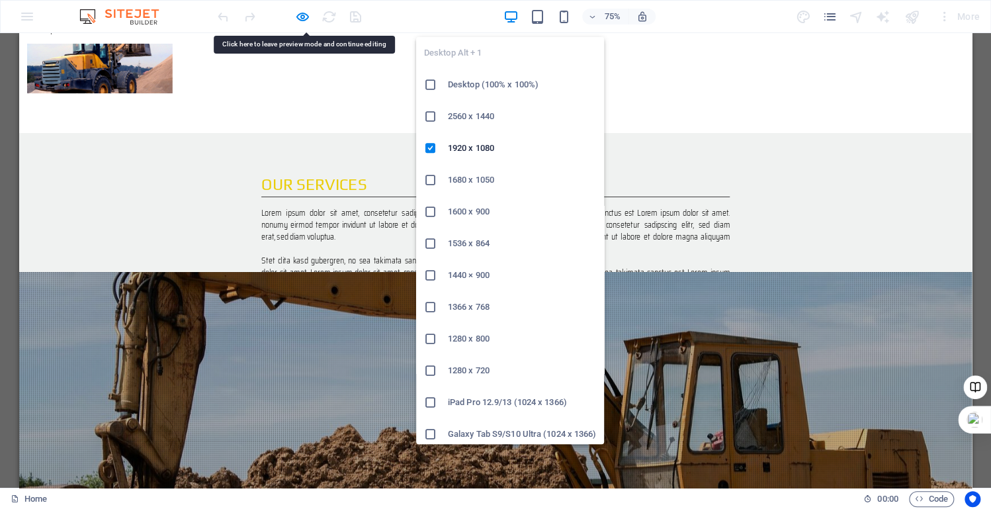
click at [511, 17] on icon "button" at bounding box center [510, 16] width 15 height 15
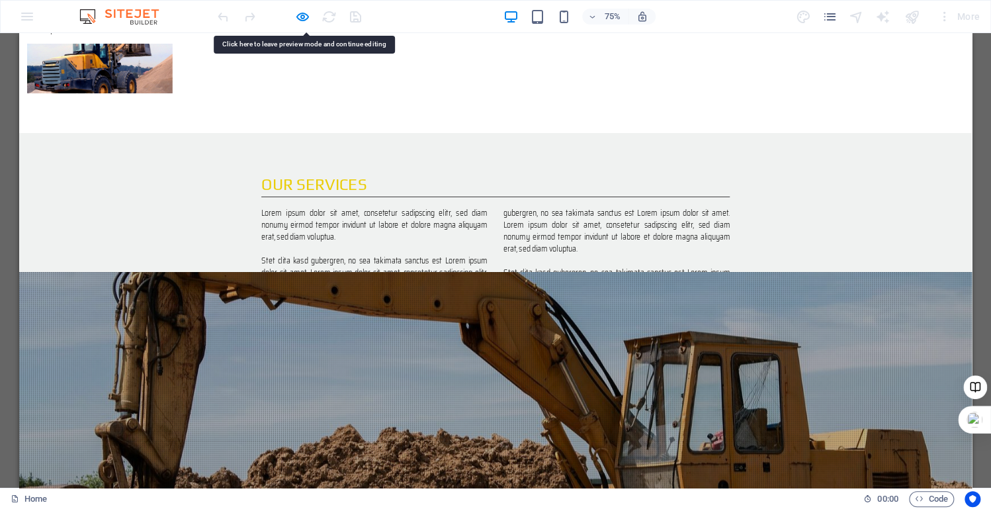
click at [333, 21] on div at bounding box center [289, 16] width 148 height 21
click at [357, 16] on div at bounding box center [289, 16] width 148 height 21
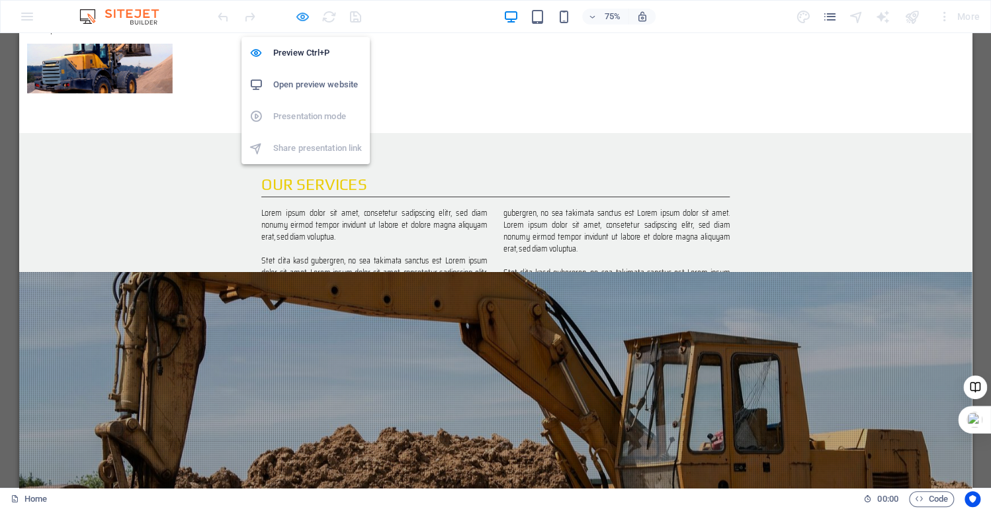
click at [298, 20] on icon "button" at bounding box center [302, 16] width 15 height 15
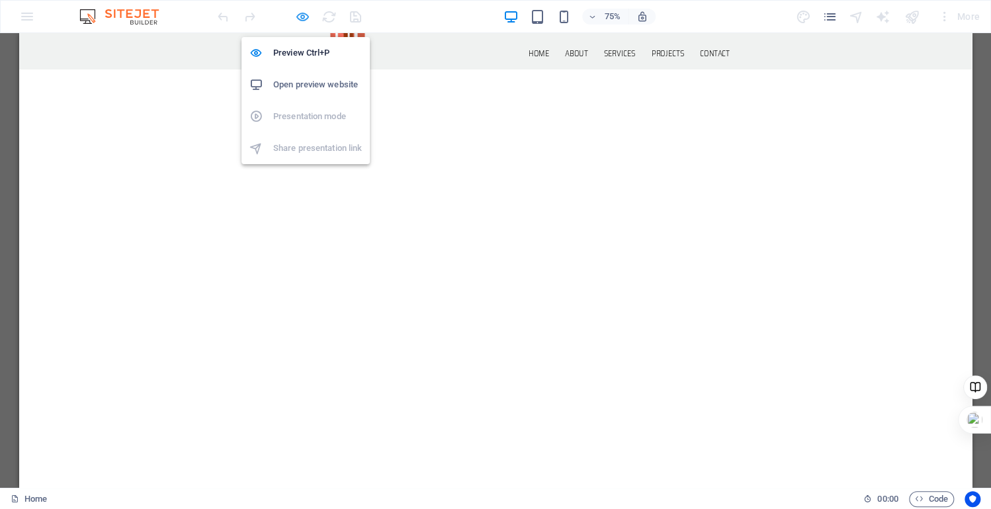
select select "%"
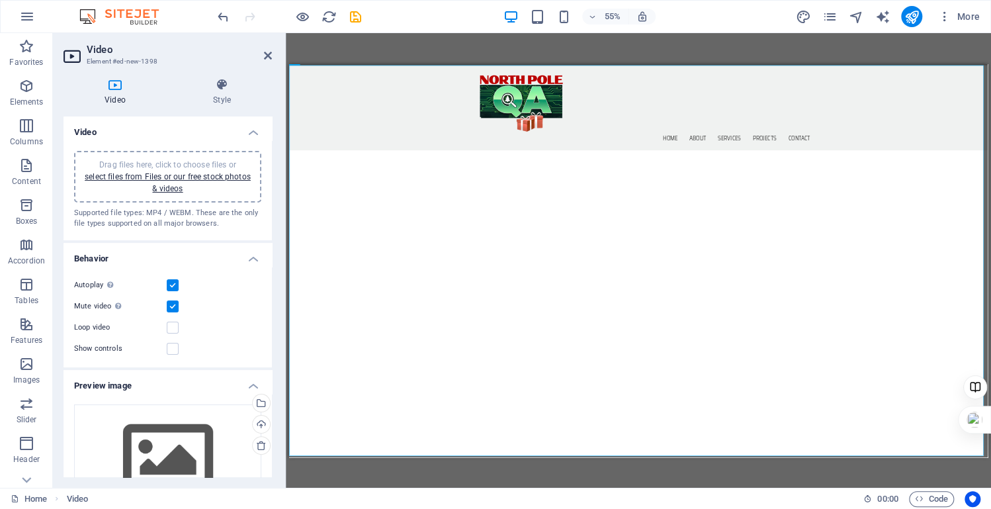
click at [470, 48] on div "Drag here to replace the existing content. Press “Ctrl” if you want to create a…" at bounding box center [638, 260] width 705 height 454
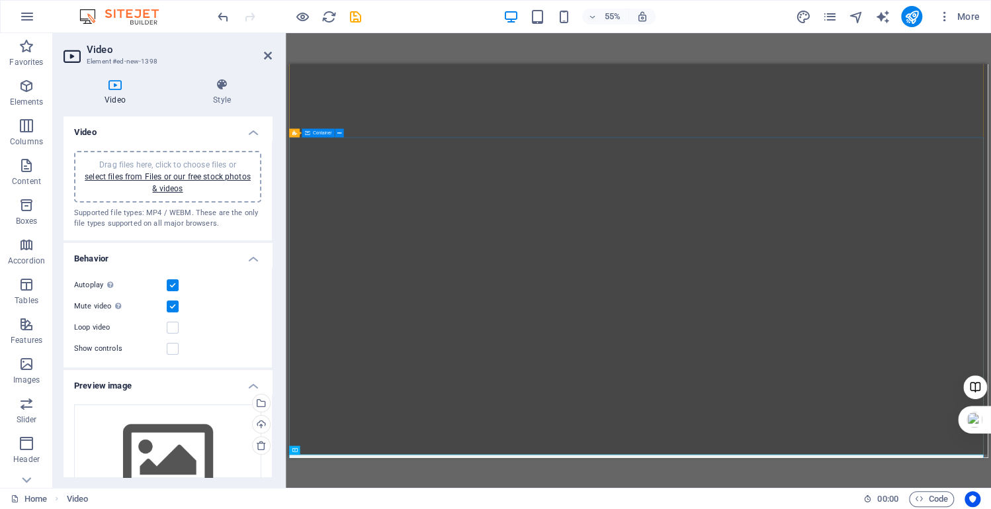
scroll to position [0, 0]
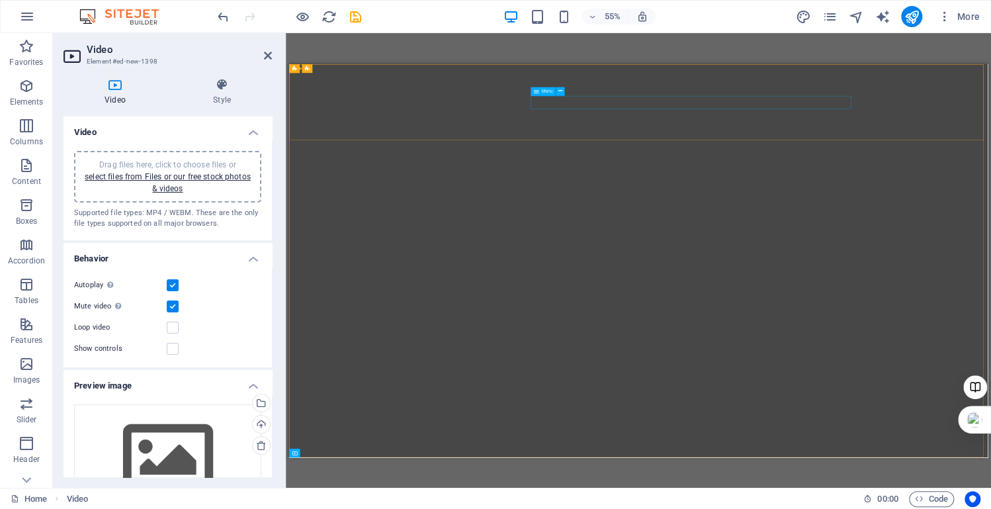
select select
